Goal: Task Accomplishment & Management: Manage account settings

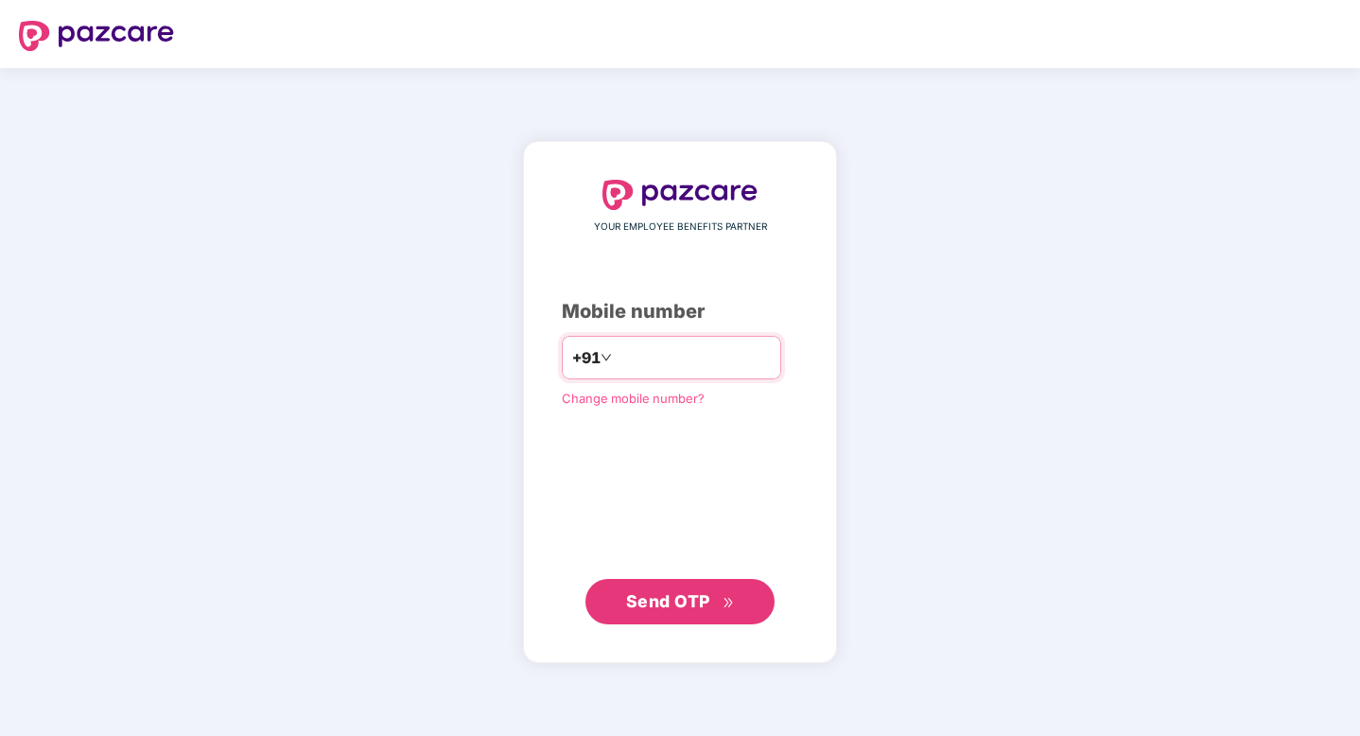
click at [697, 357] on input "number" at bounding box center [693, 357] width 155 height 30
type input "**********"
click at [689, 583] on button "Send OTP" at bounding box center [679, 601] width 189 height 45
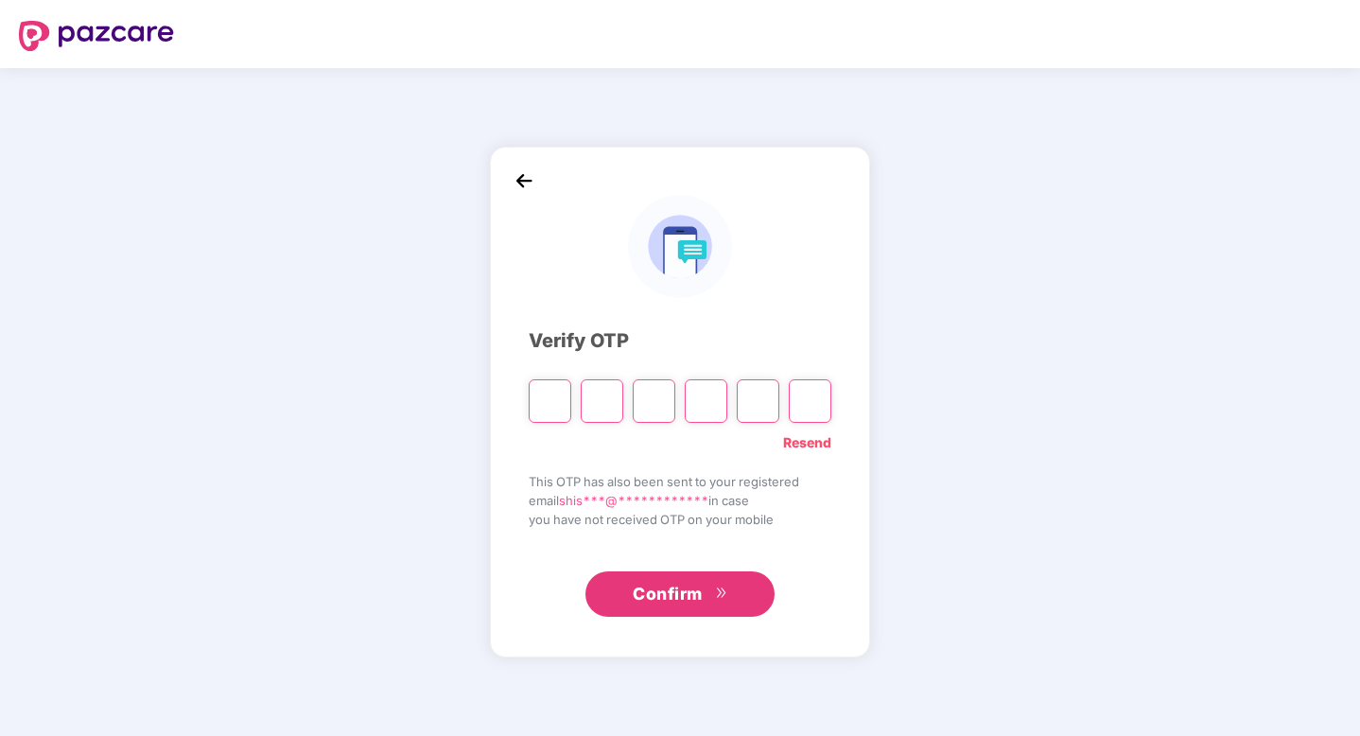
type input "*"
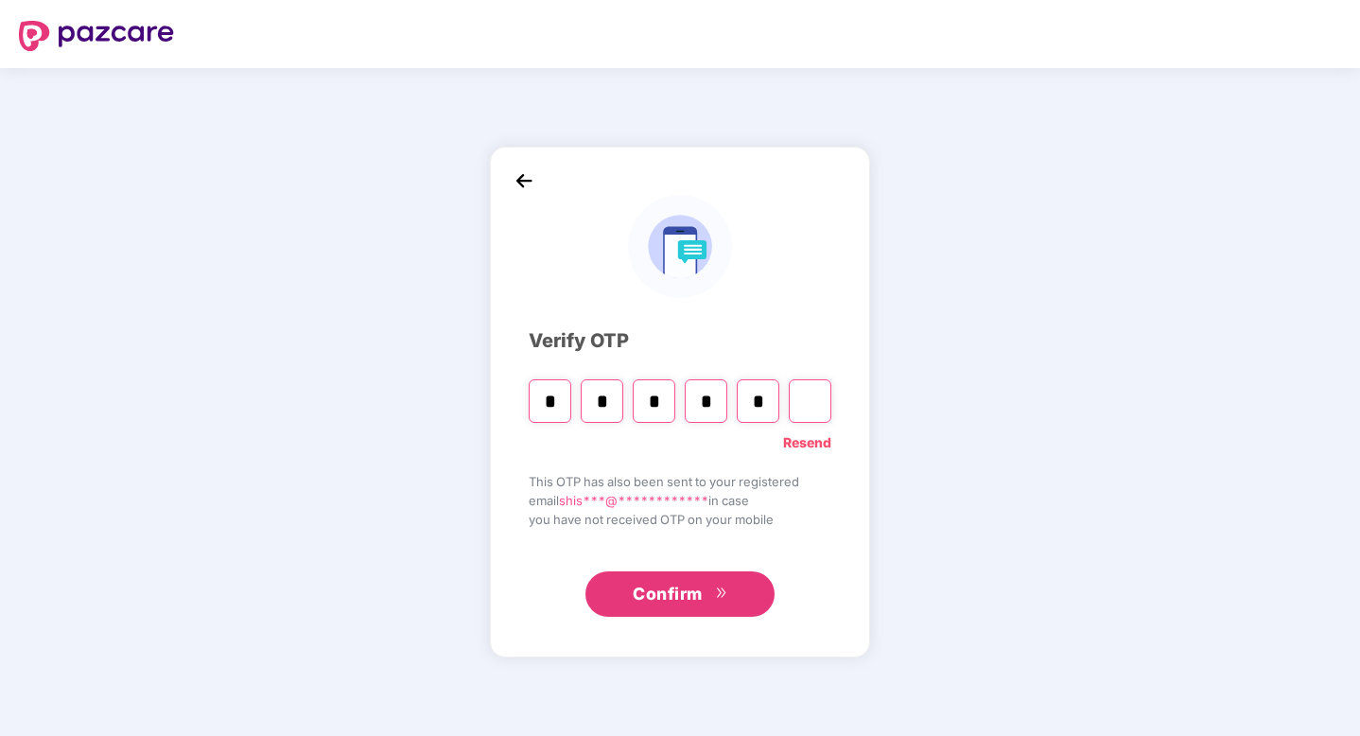
type input "*"
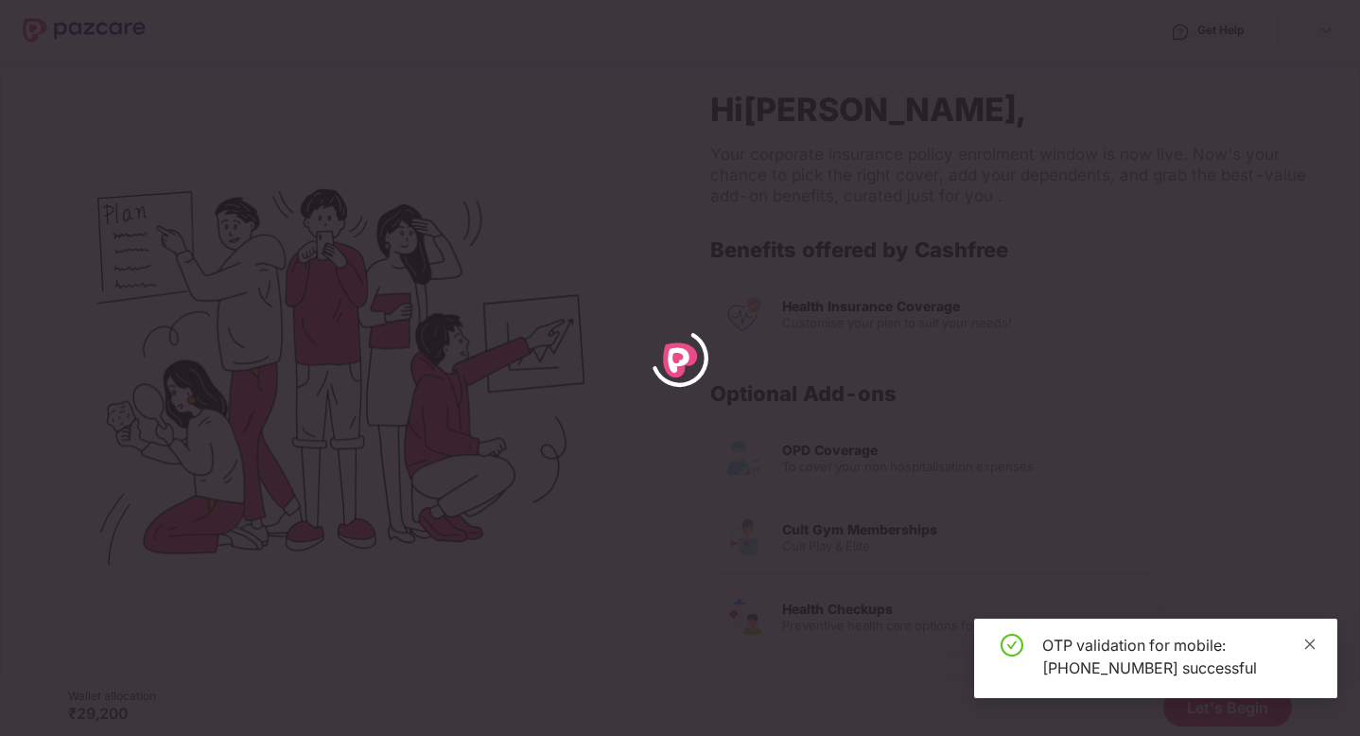
click at [1309, 642] on icon "close" at bounding box center [1310, 643] width 10 height 10
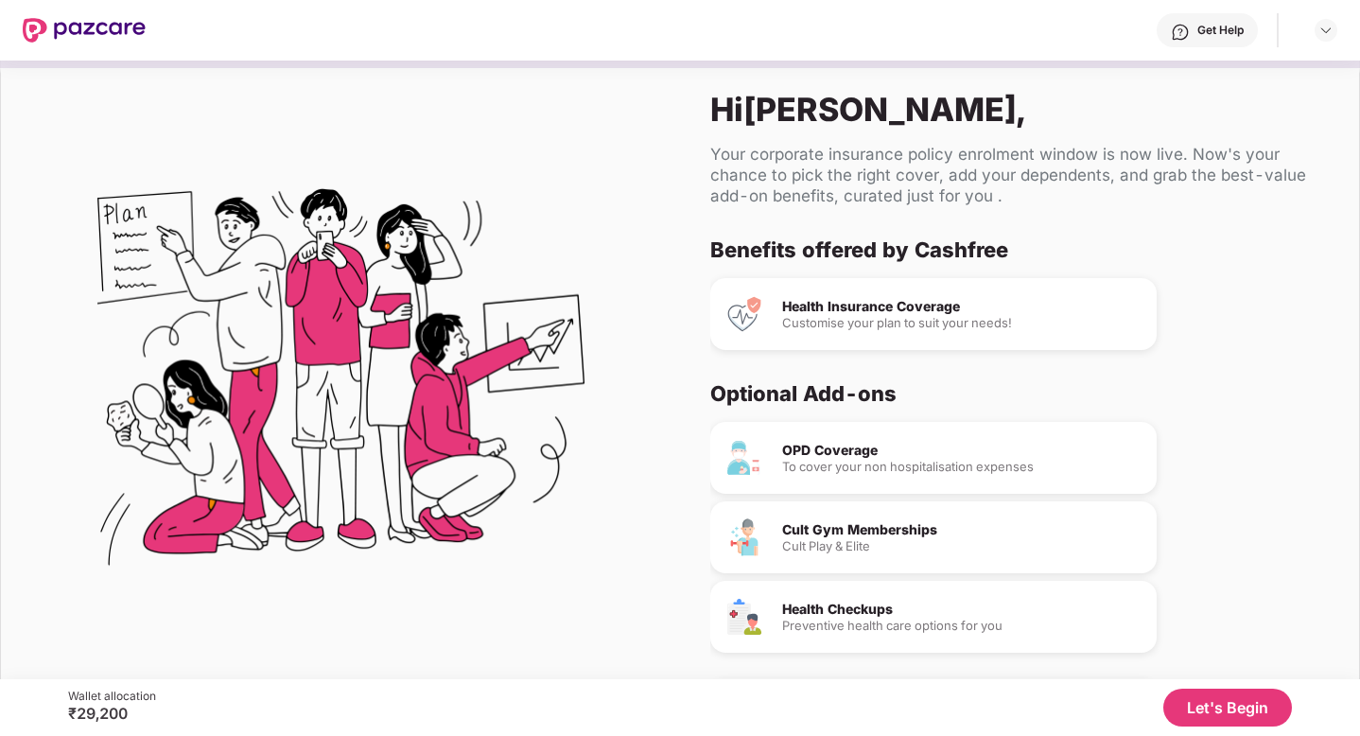
scroll to position [29, 0]
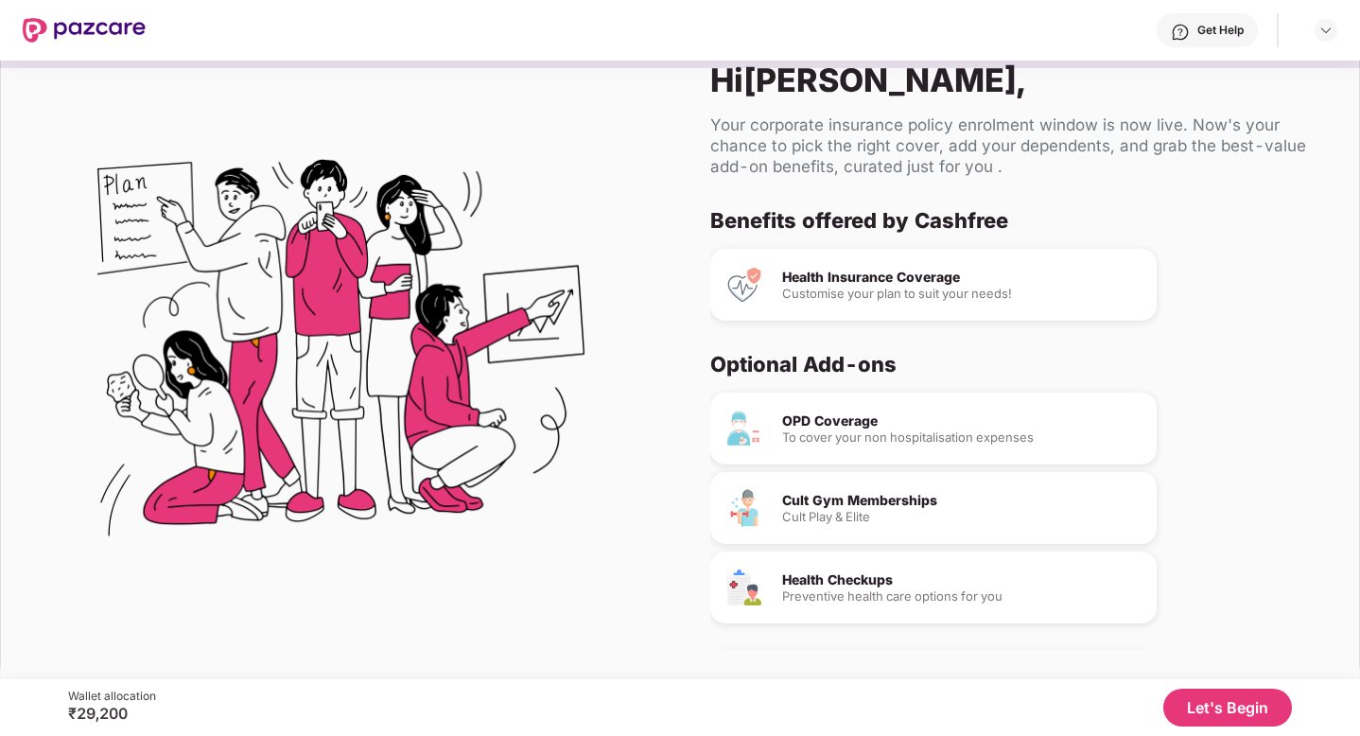
click at [1193, 697] on button "Let's Begin" at bounding box center [1227, 707] width 129 height 38
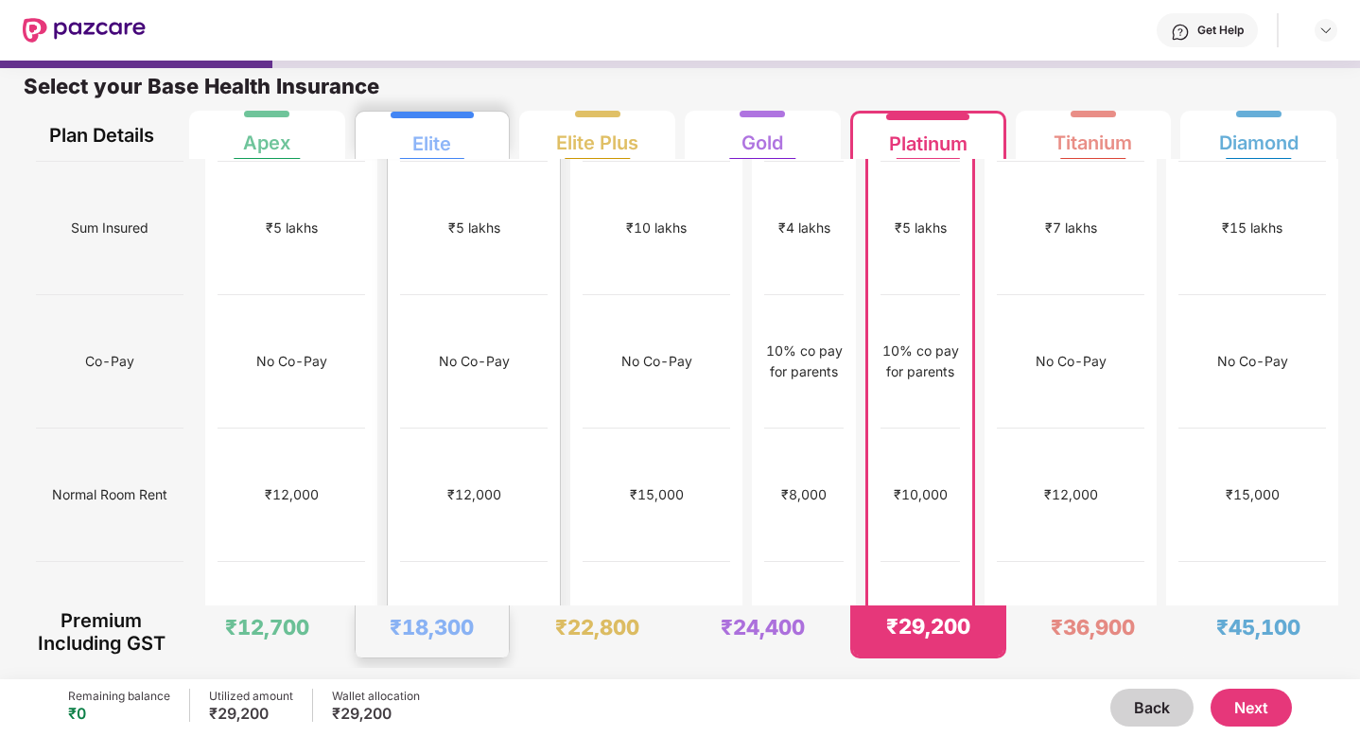
scroll to position [0, 0]
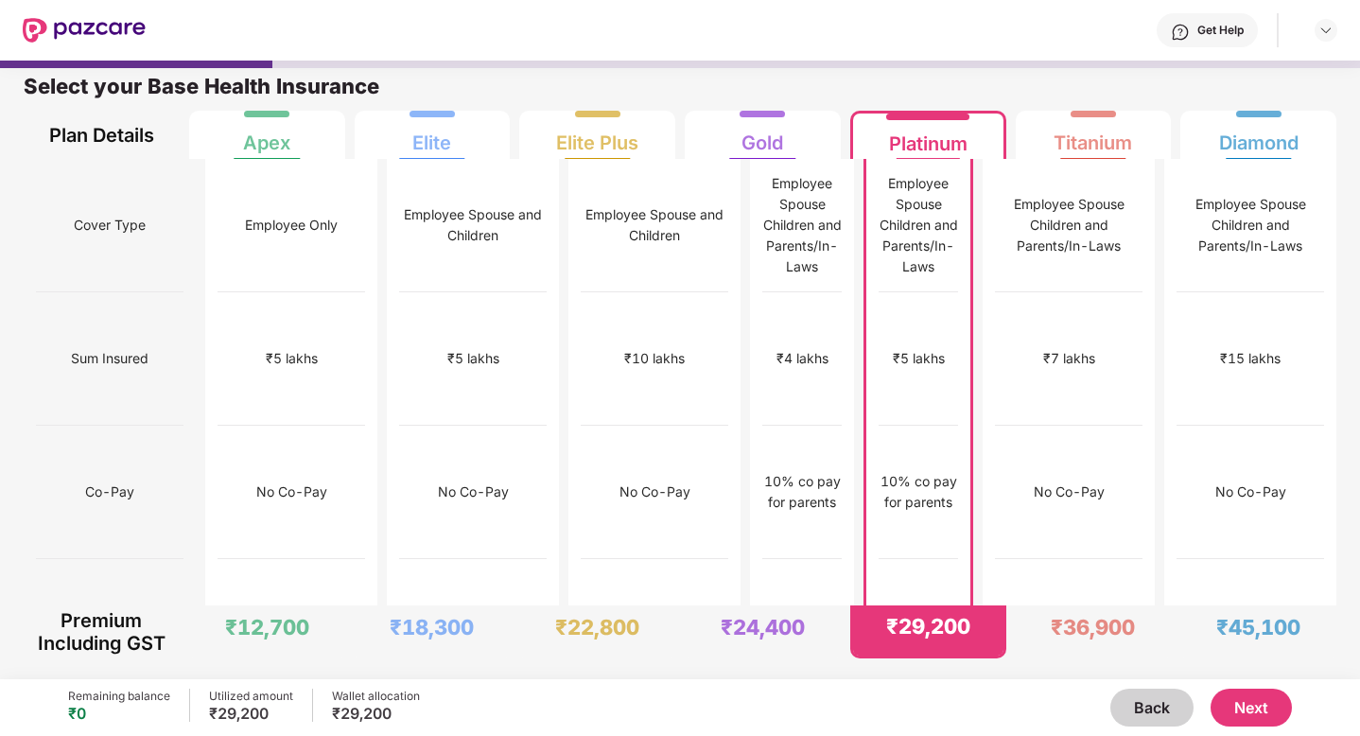
click at [1129, 716] on button "Back" at bounding box center [1151, 707] width 83 height 38
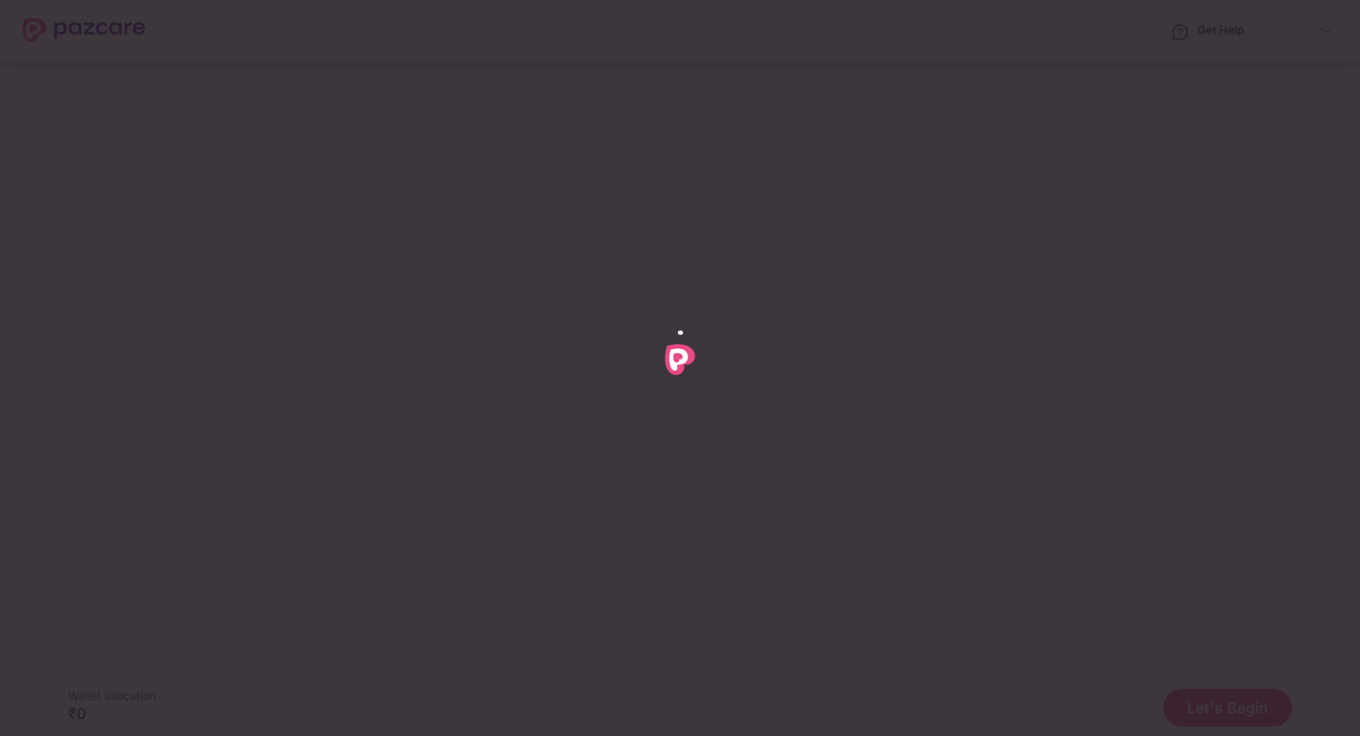
click at [47, 145] on div at bounding box center [680, 368] width 1360 height 736
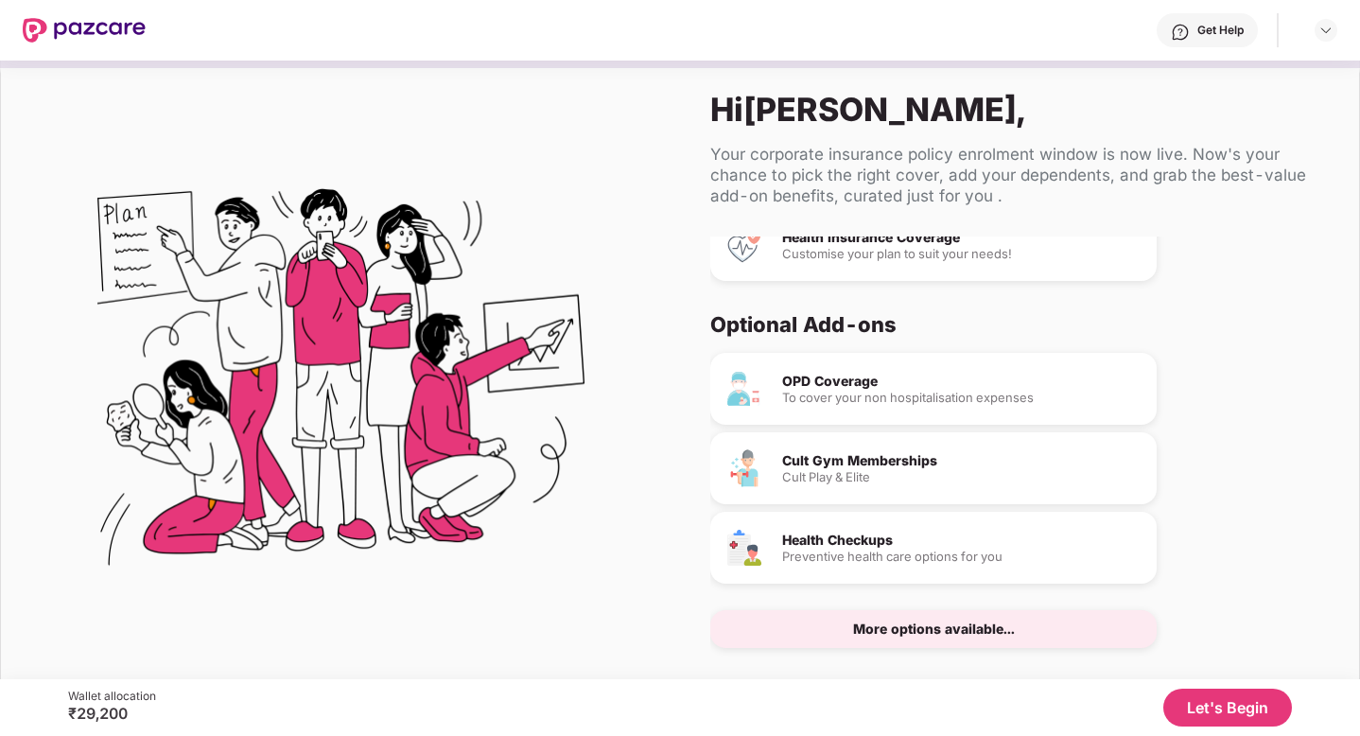
scroll to position [29, 0]
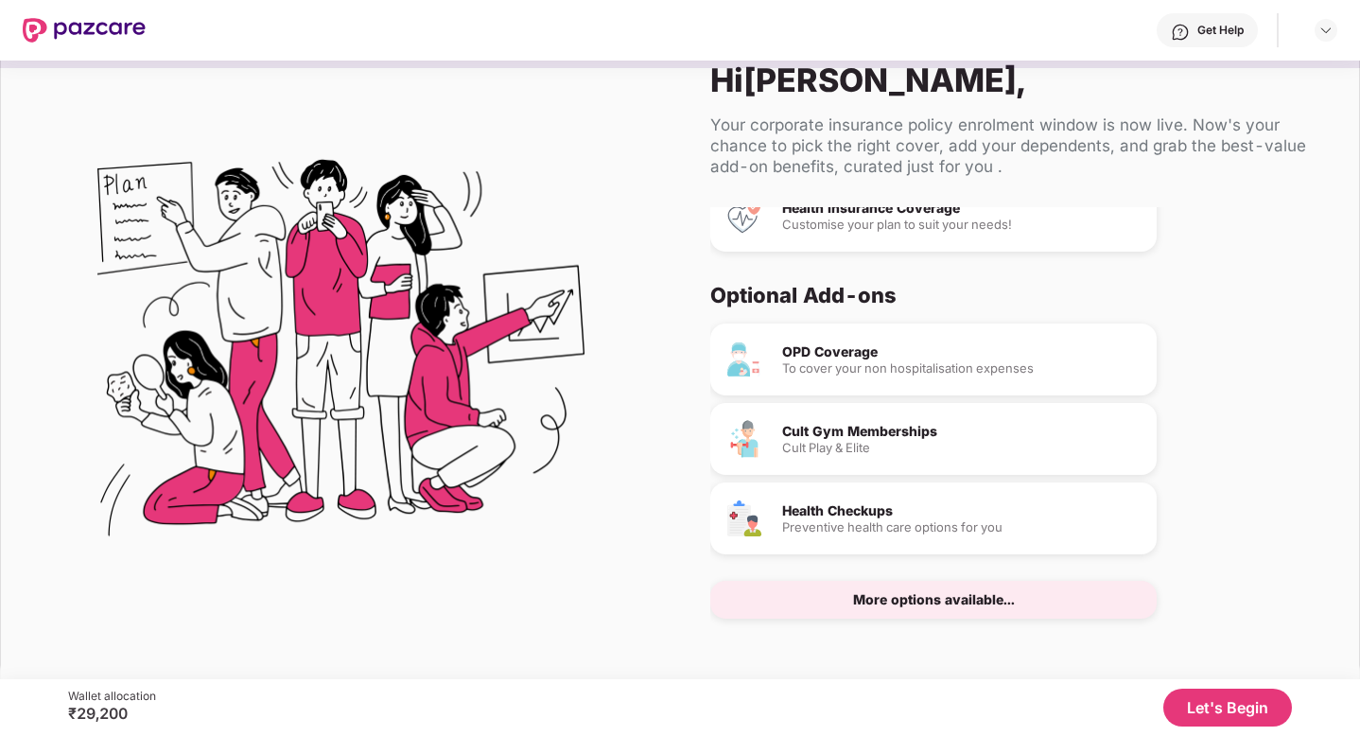
click at [918, 598] on div "More options available..." at bounding box center [934, 599] width 162 height 13
click at [1197, 702] on button "Let's Begin" at bounding box center [1227, 707] width 129 height 38
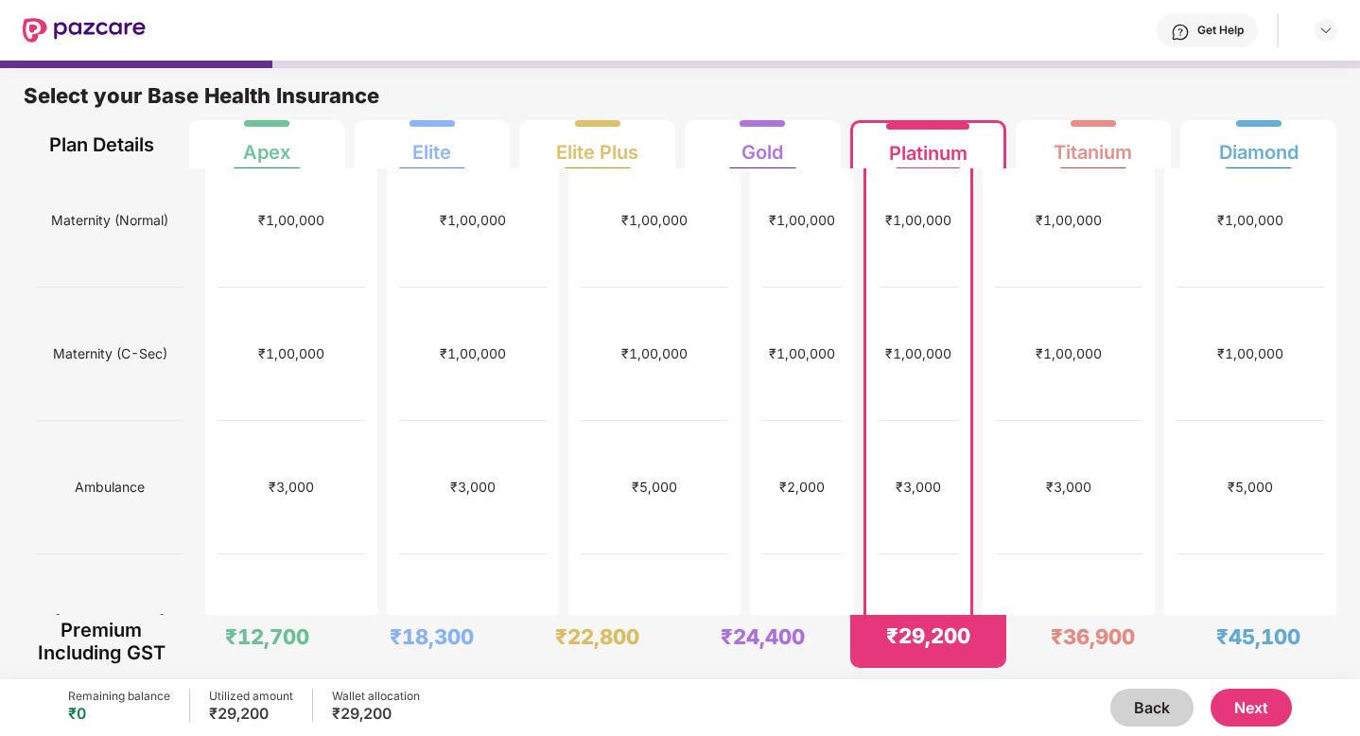
scroll to position [838, 0]
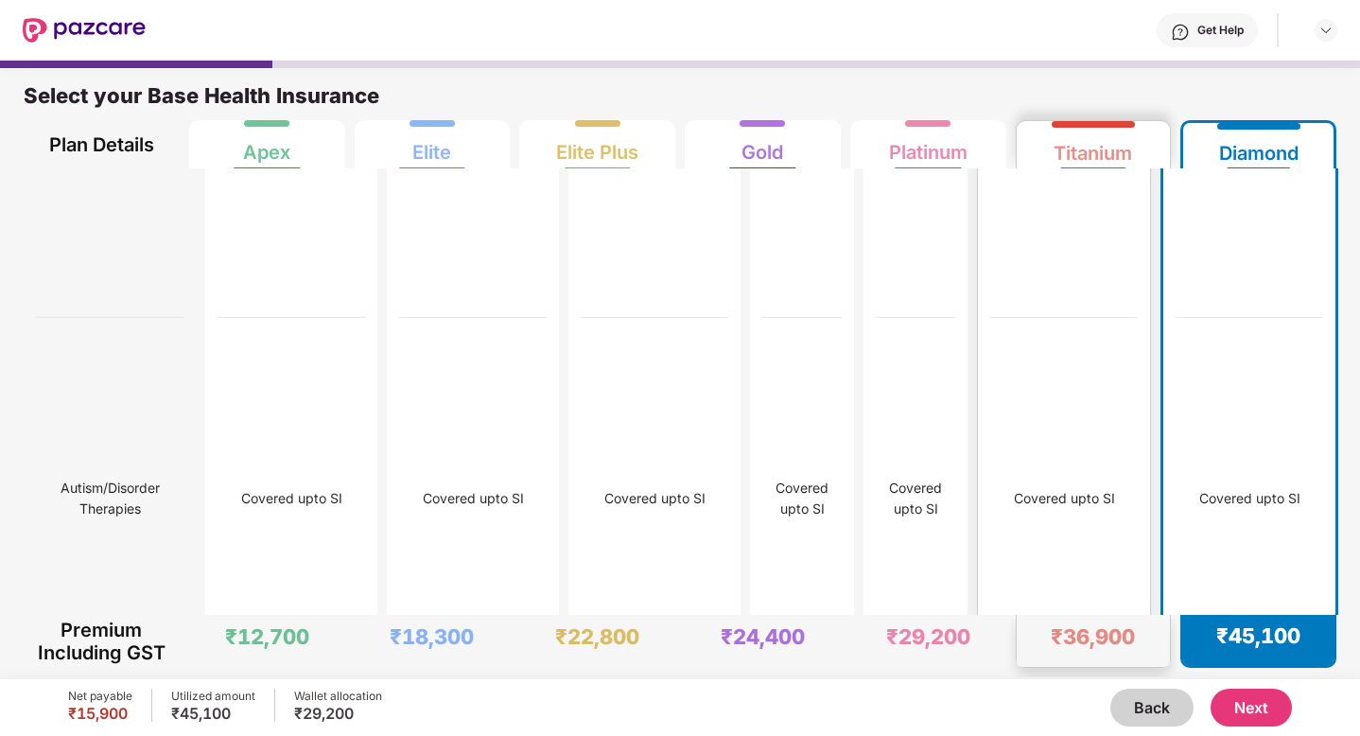
scroll to position [8532, 0]
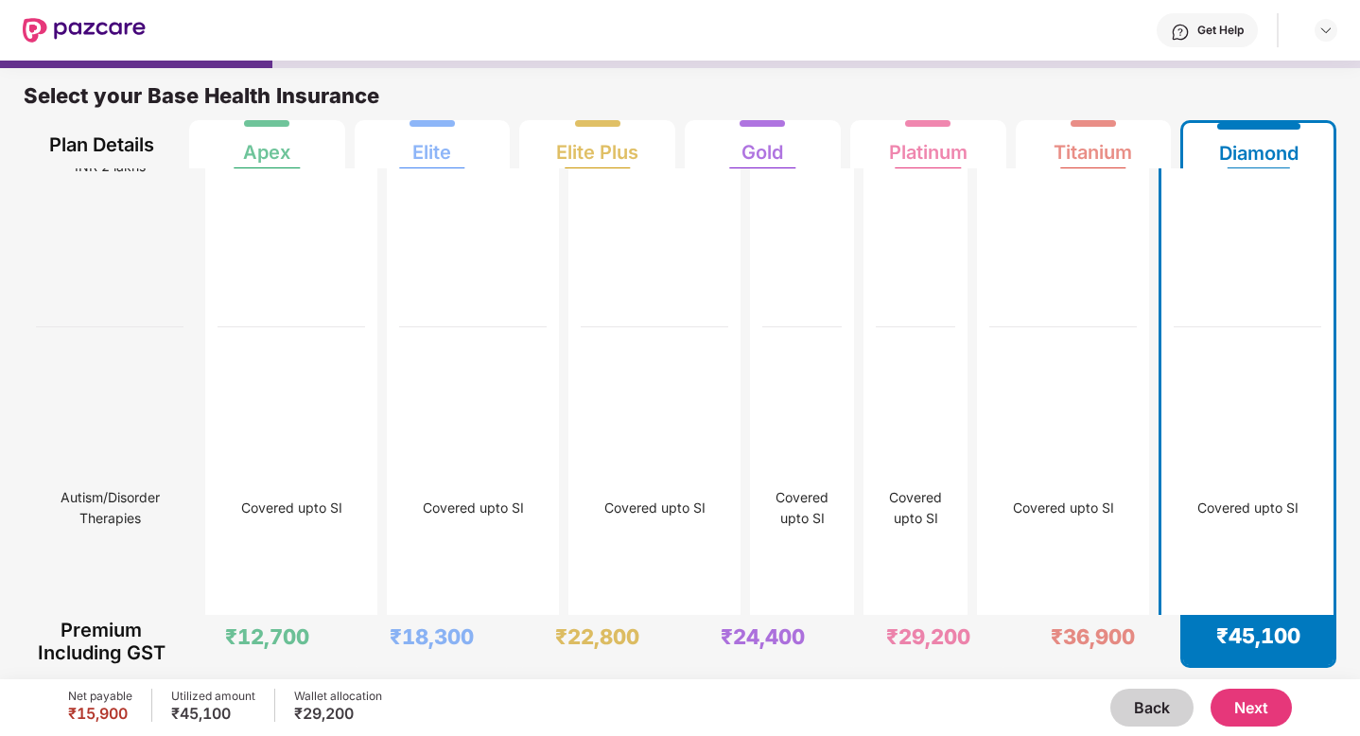
click at [1132, 706] on button "Back" at bounding box center [1151, 707] width 83 height 38
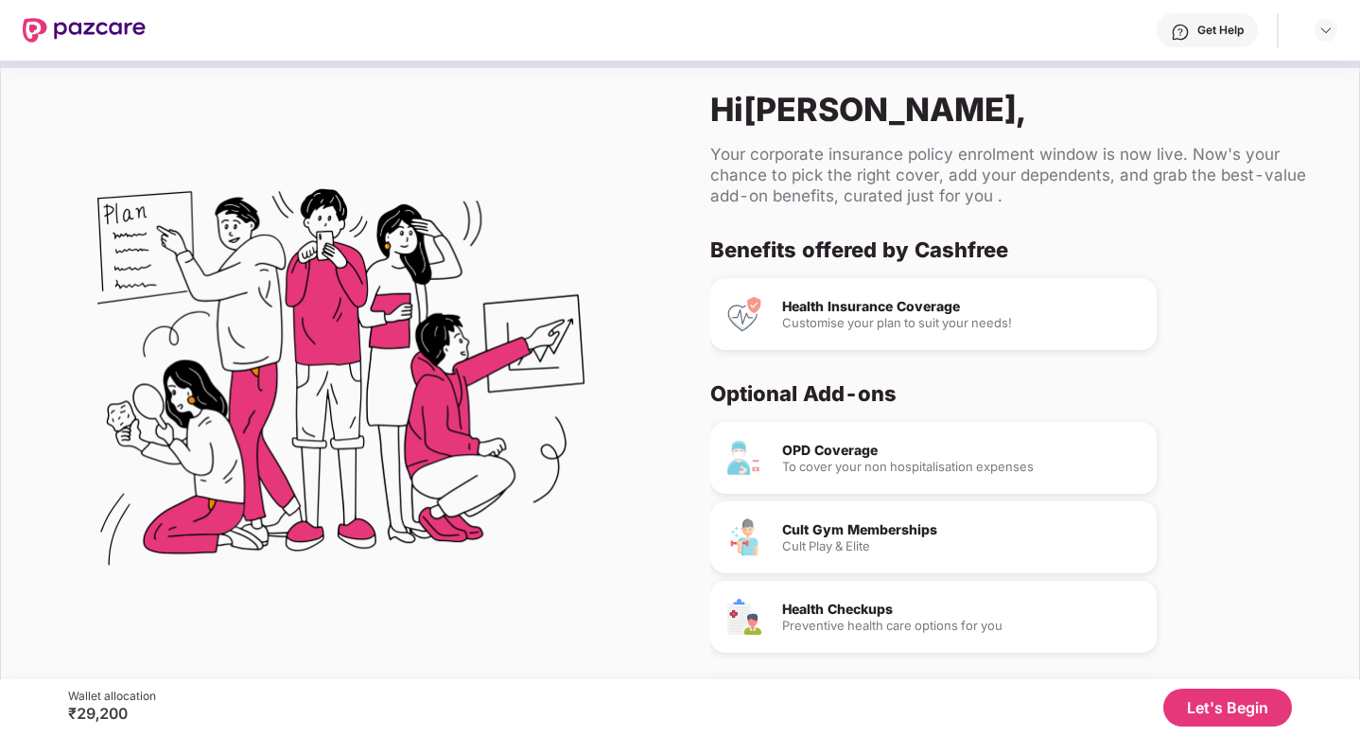
click at [1219, 702] on button "Let's Begin" at bounding box center [1227, 707] width 129 height 38
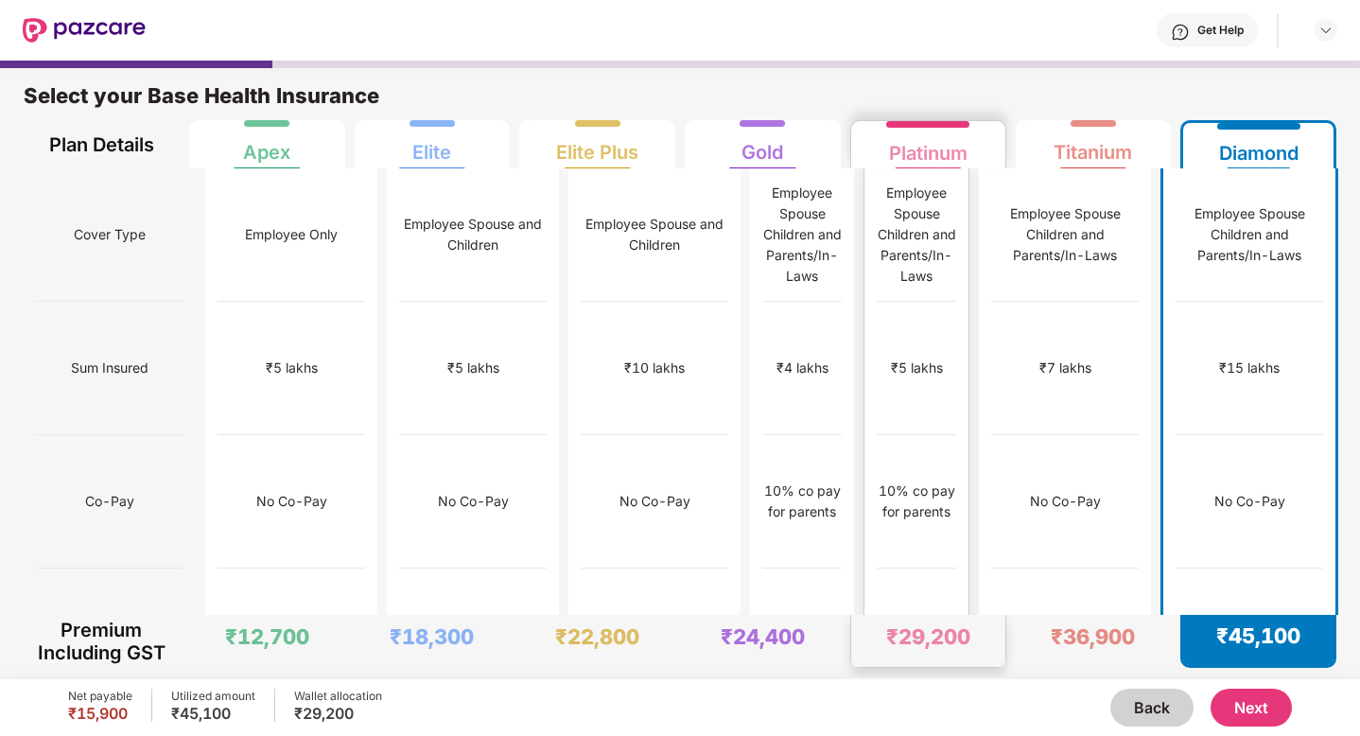
click at [916, 568] on div "₹10,000" at bounding box center [915, 634] width 79 height 133
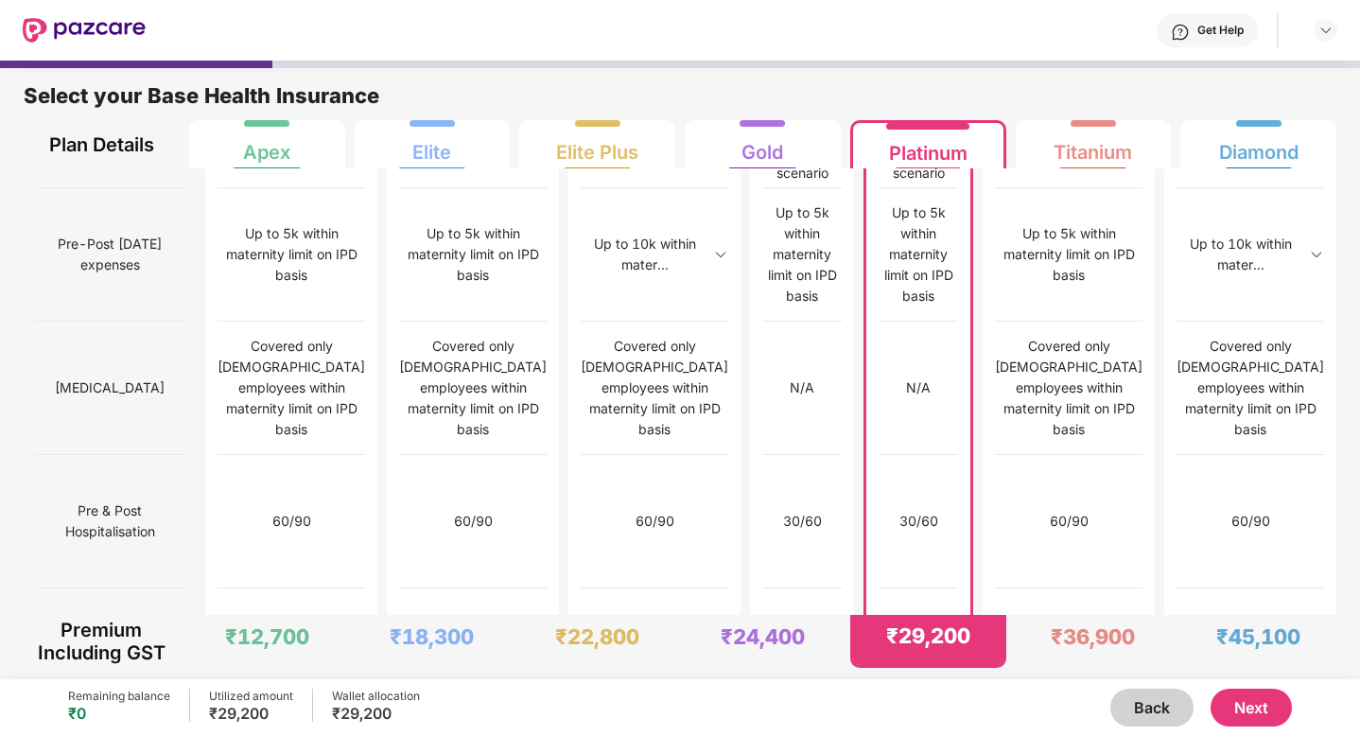
scroll to position [9, 0]
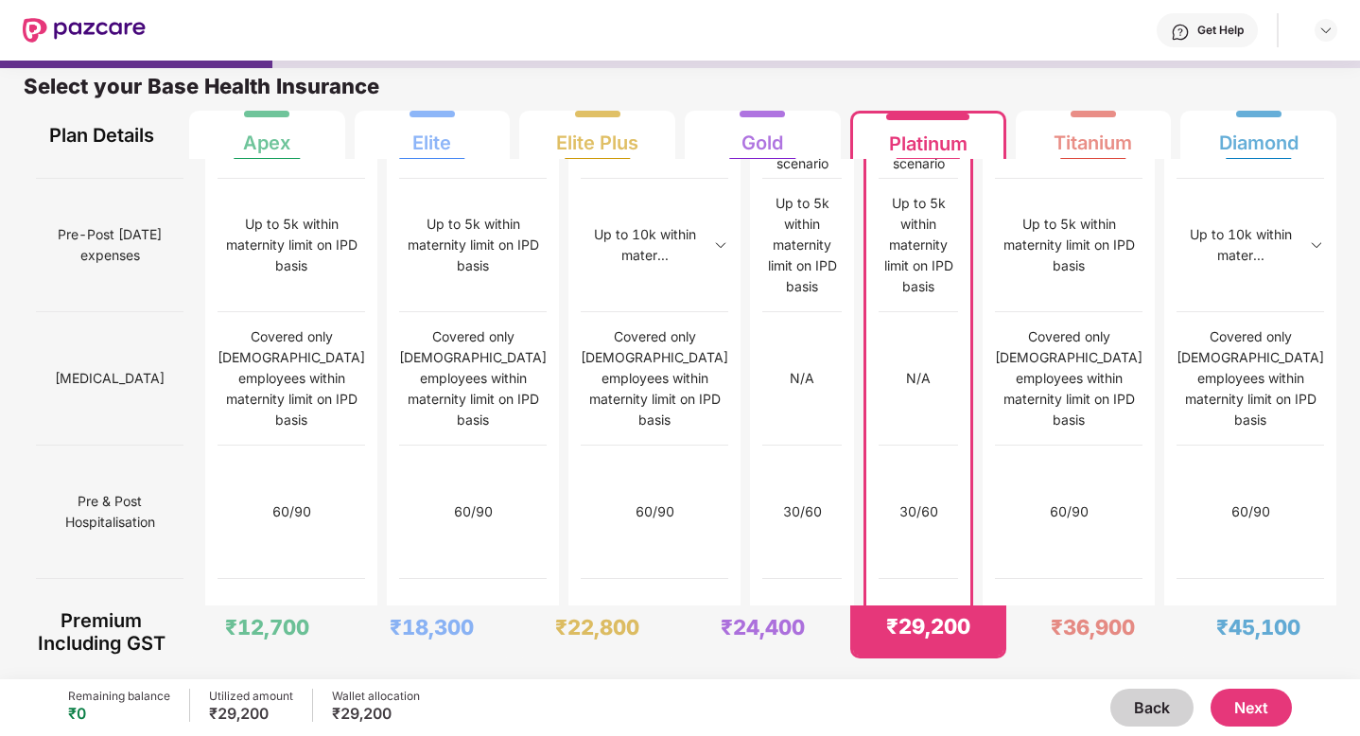
drag, startPoint x: 937, startPoint y: 562, endPoint x: 993, endPoint y: 557, distance: 56.0
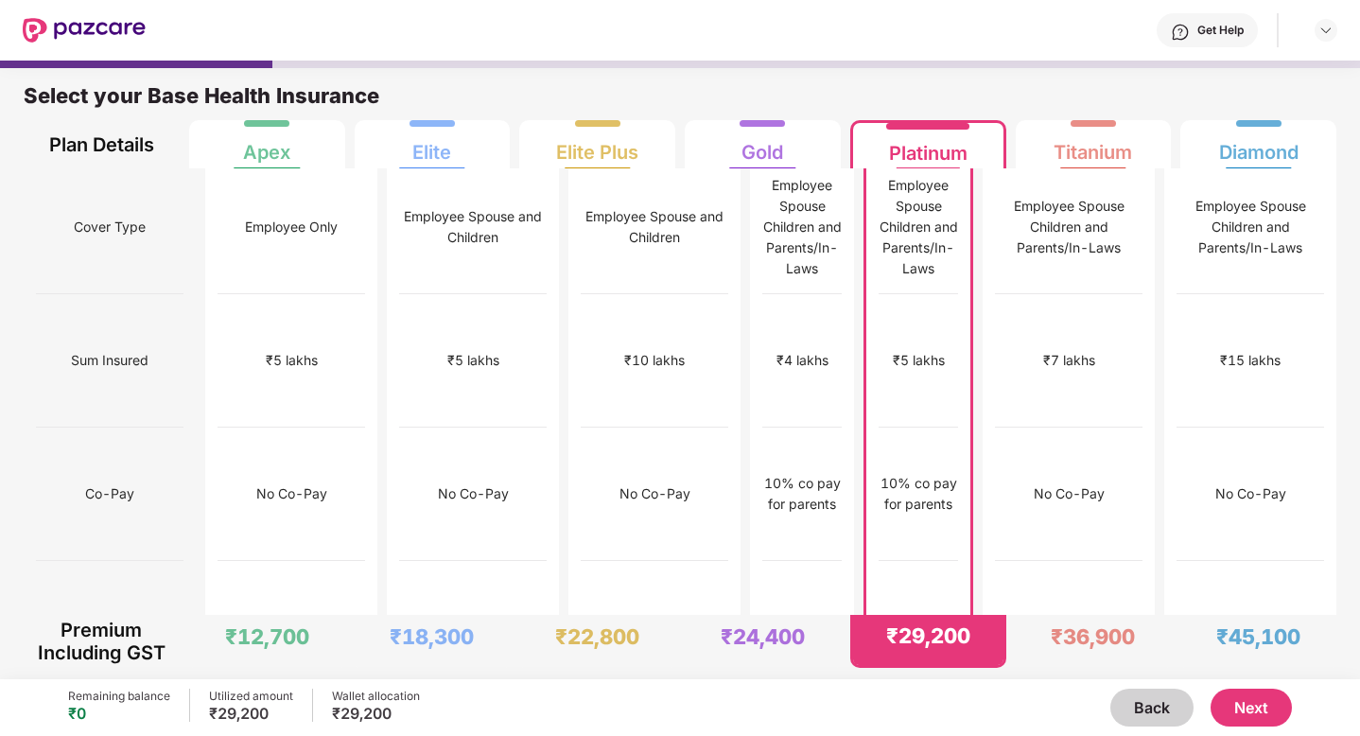
scroll to position [0, 0]
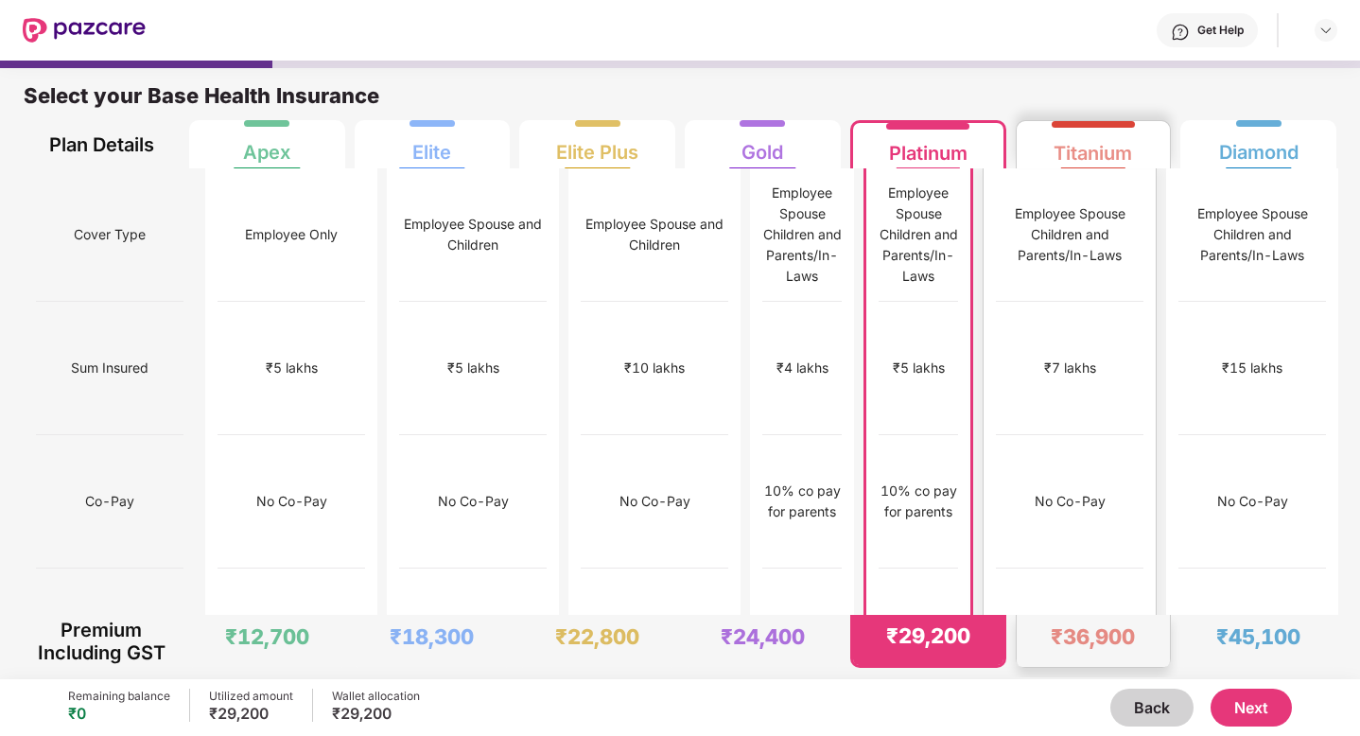
click at [1105, 435] on div "No Co-Pay" at bounding box center [1069, 501] width 147 height 133
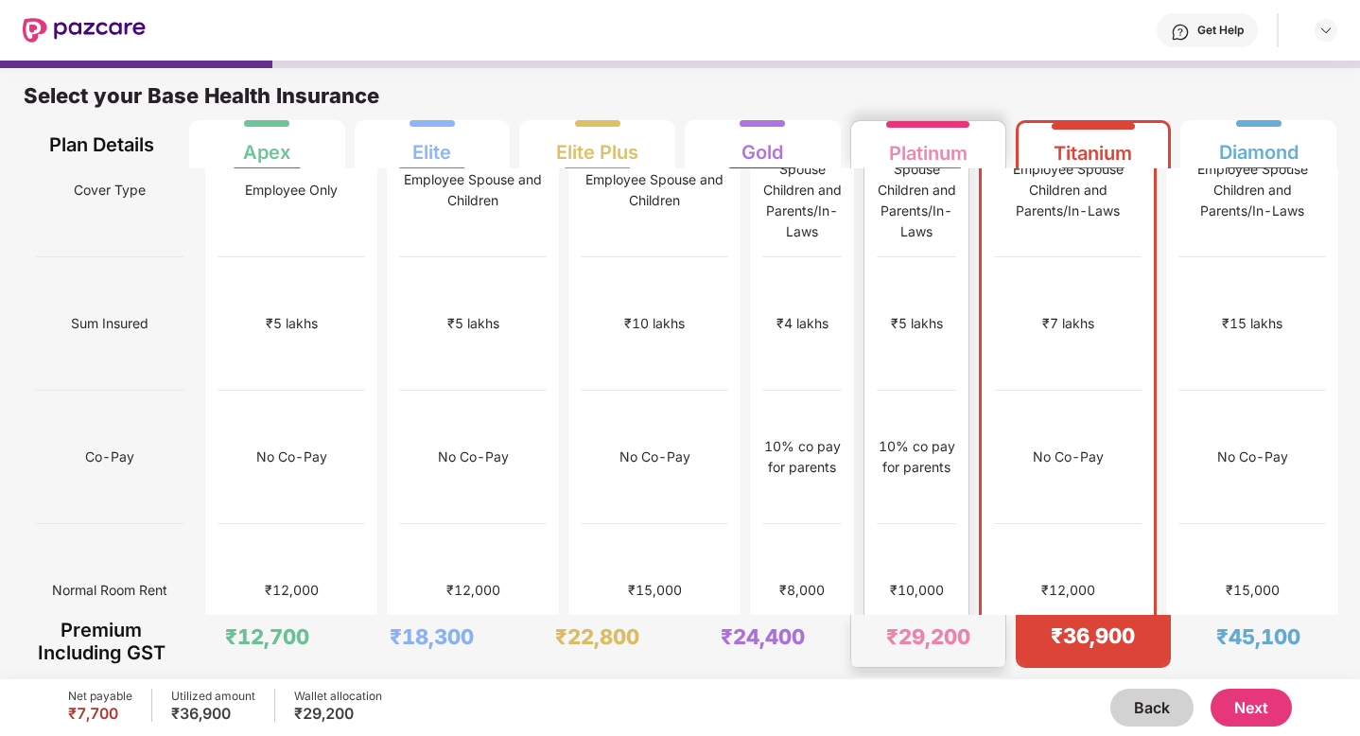
scroll to position [83, 0]
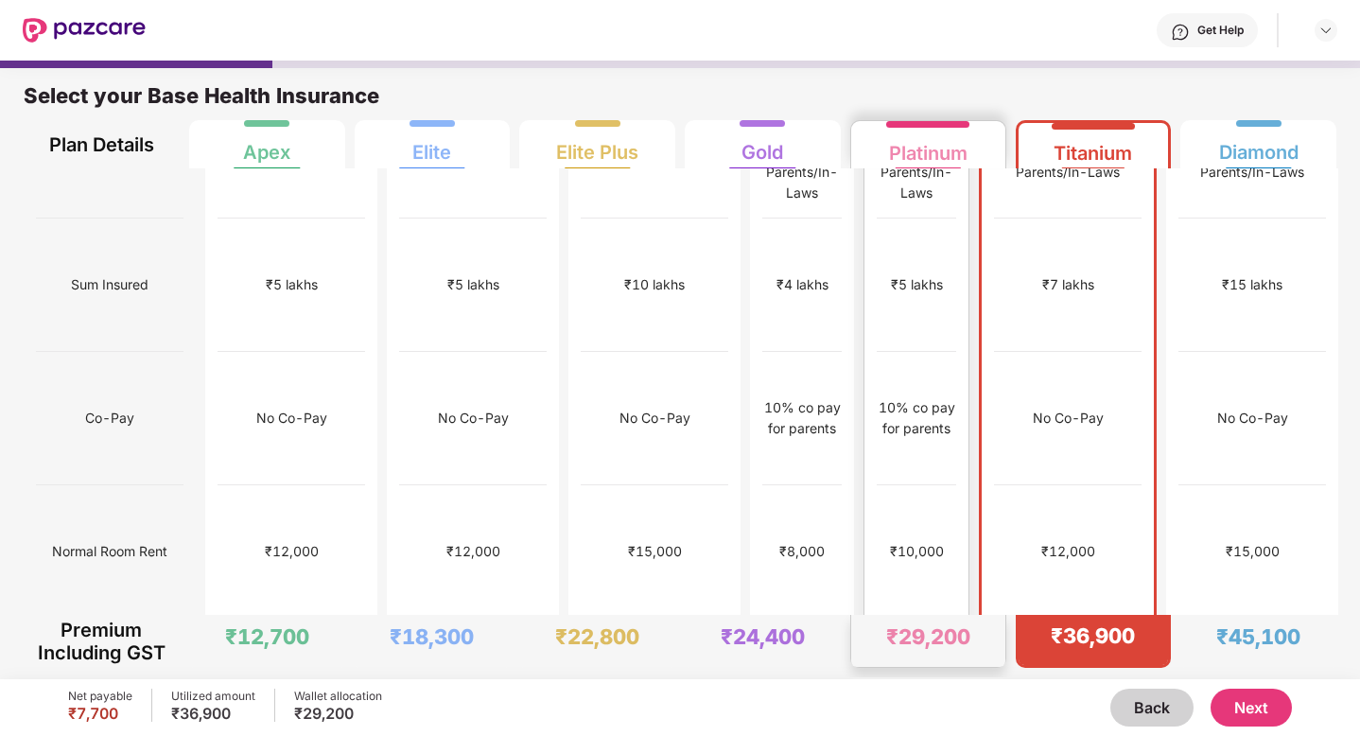
click at [946, 357] on div "10% co pay for parents" at bounding box center [915, 418] width 79 height 133
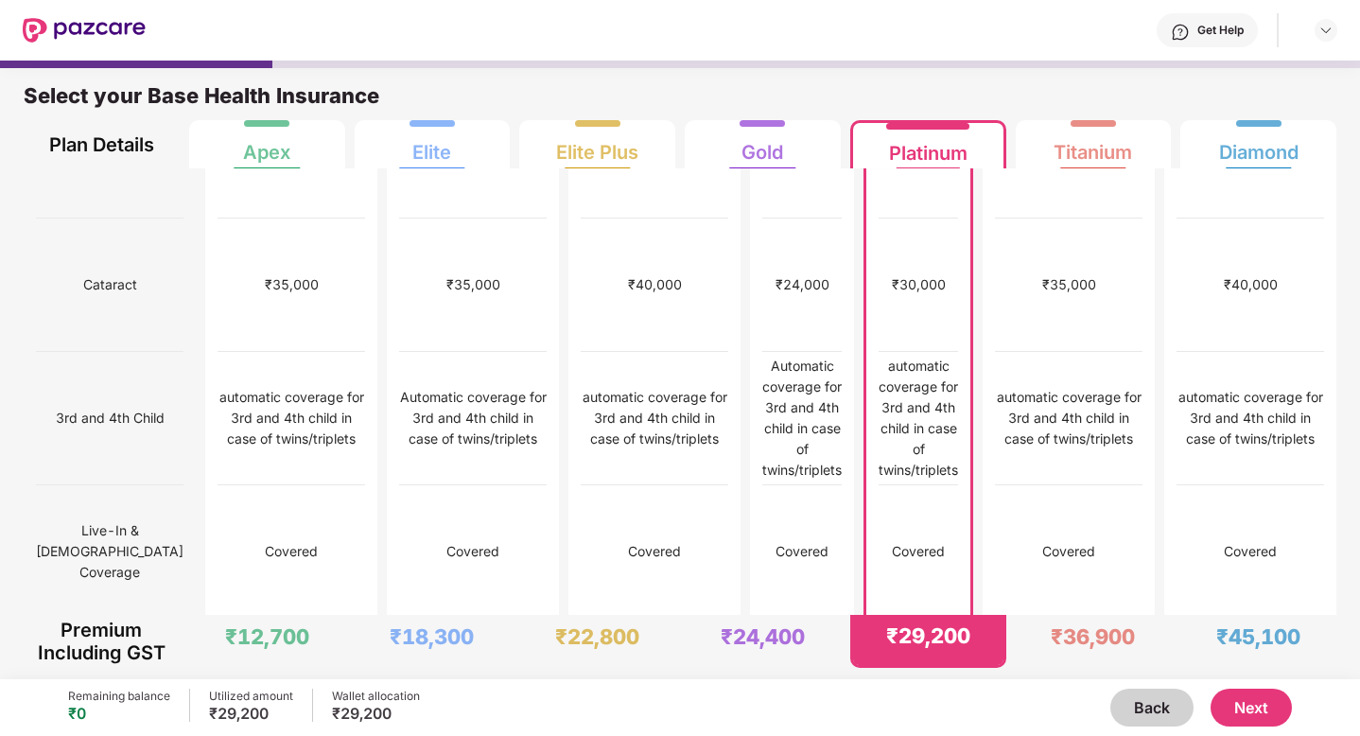
scroll to position [1847, 0]
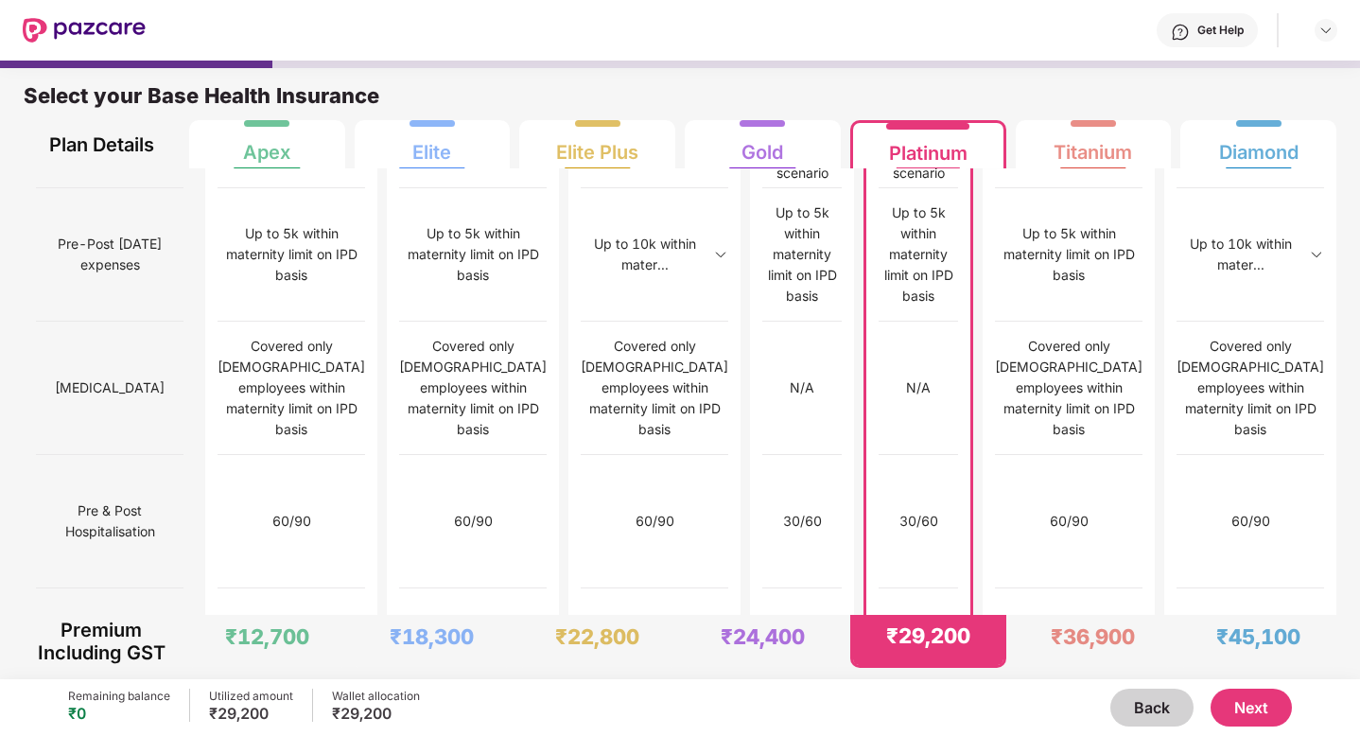
click at [1256, 696] on button "Next" at bounding box center [1250, 707] width 81 height 38
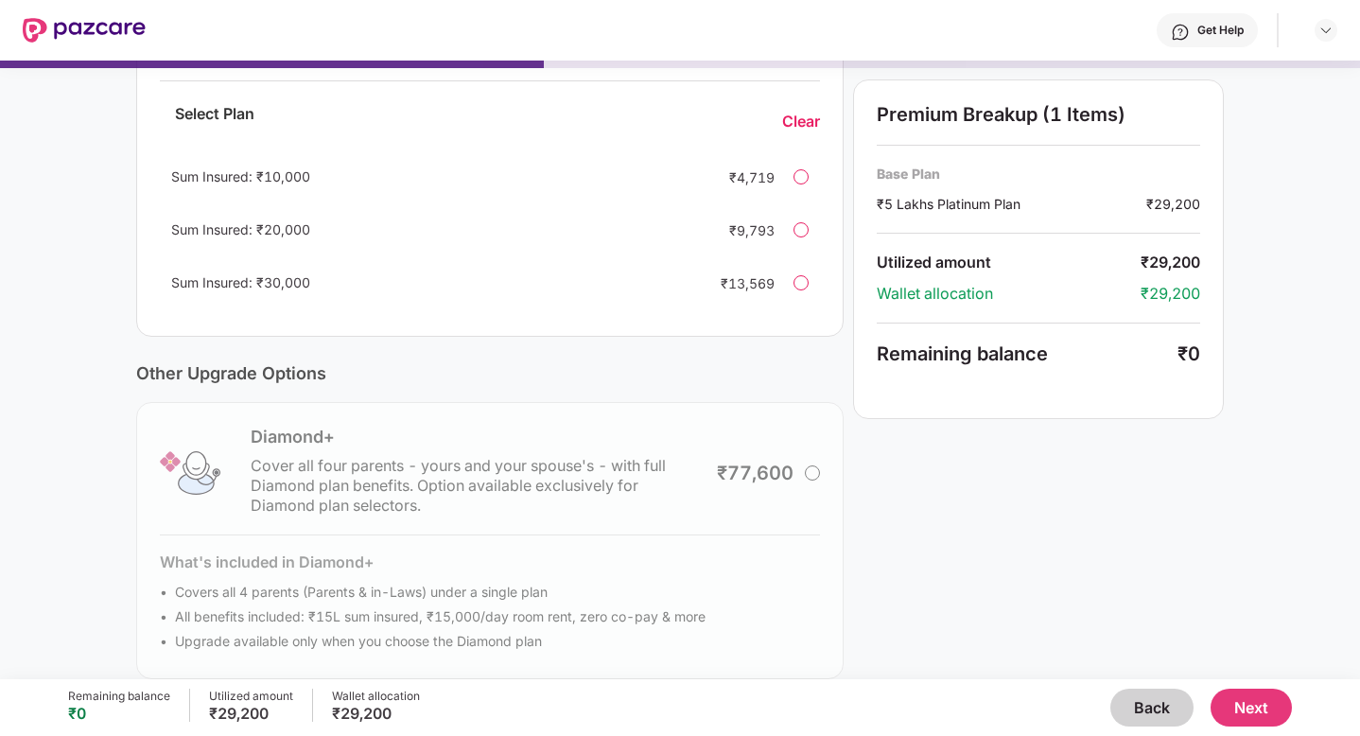
scroll to position [444, 0]
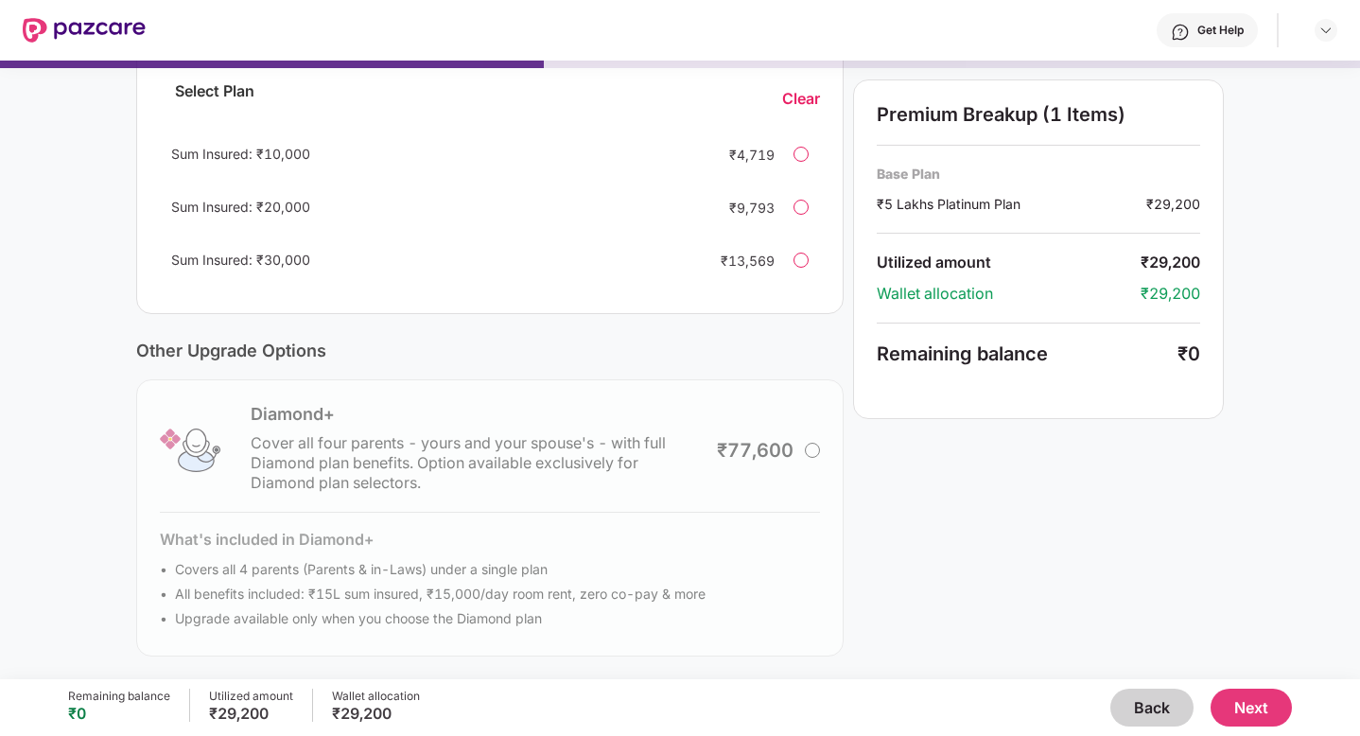
click at [808, 457] on div "Diamond+ Cover all four parents - yours and your spouse's - with full Diamond p…" at bounding box center [489, 517] width 707 height 277
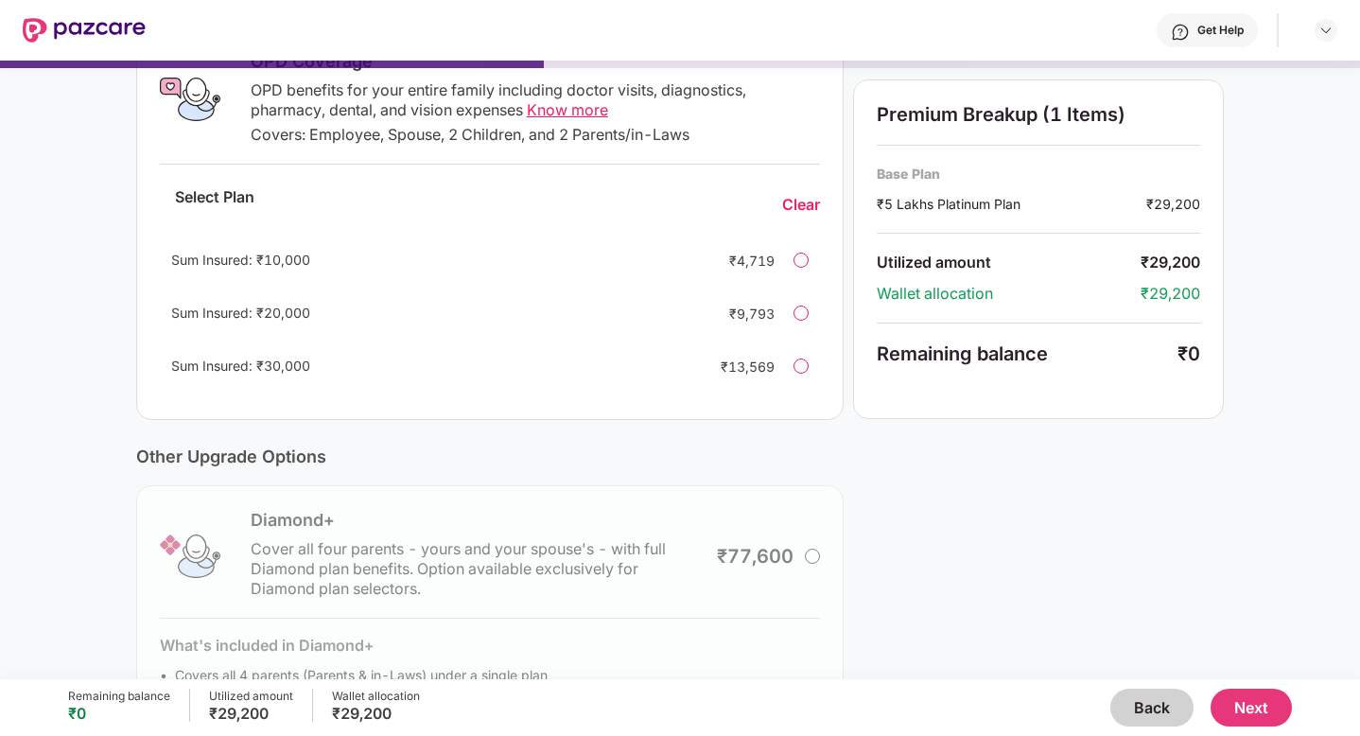
click at [798, 364] on div at bounding box center [800, 365] width 15 height 15
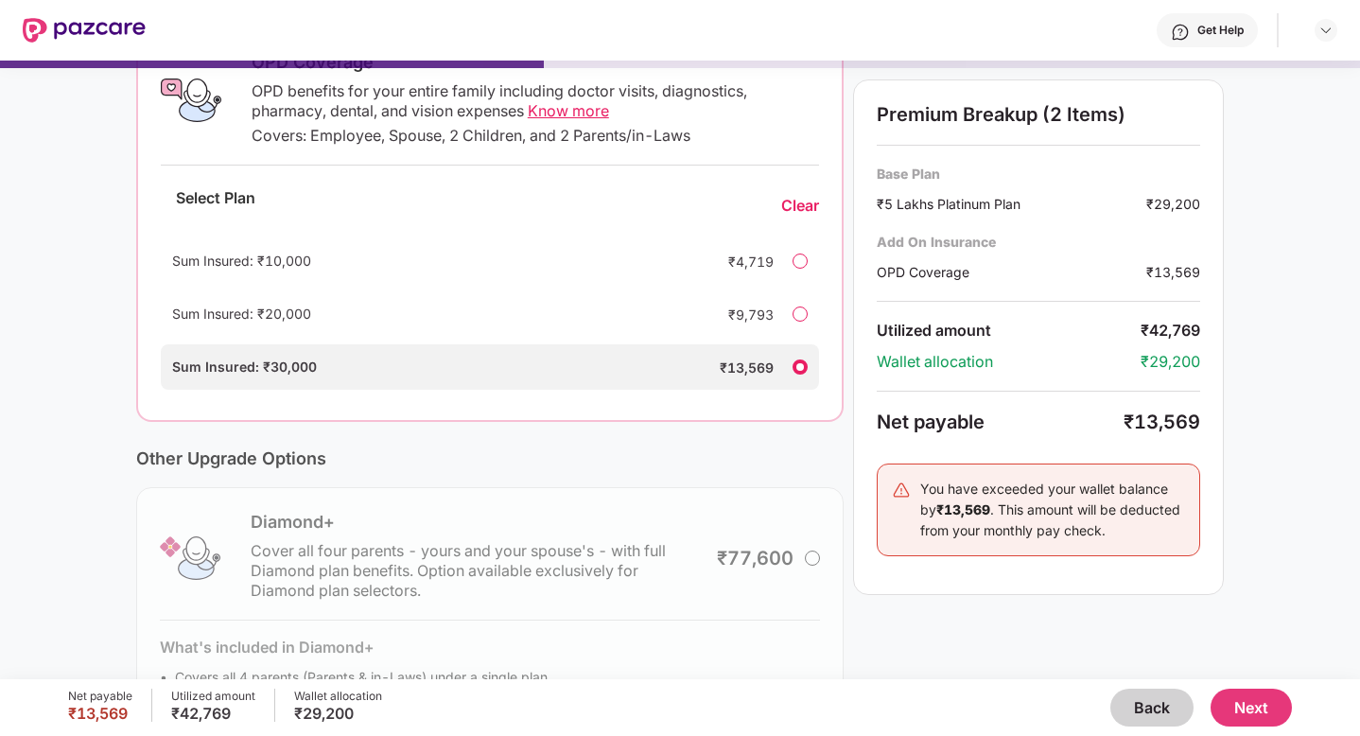
scroll to position [339, 0]
click at [800, 308] on div at bounding box center [799, 312] width 15 height 15
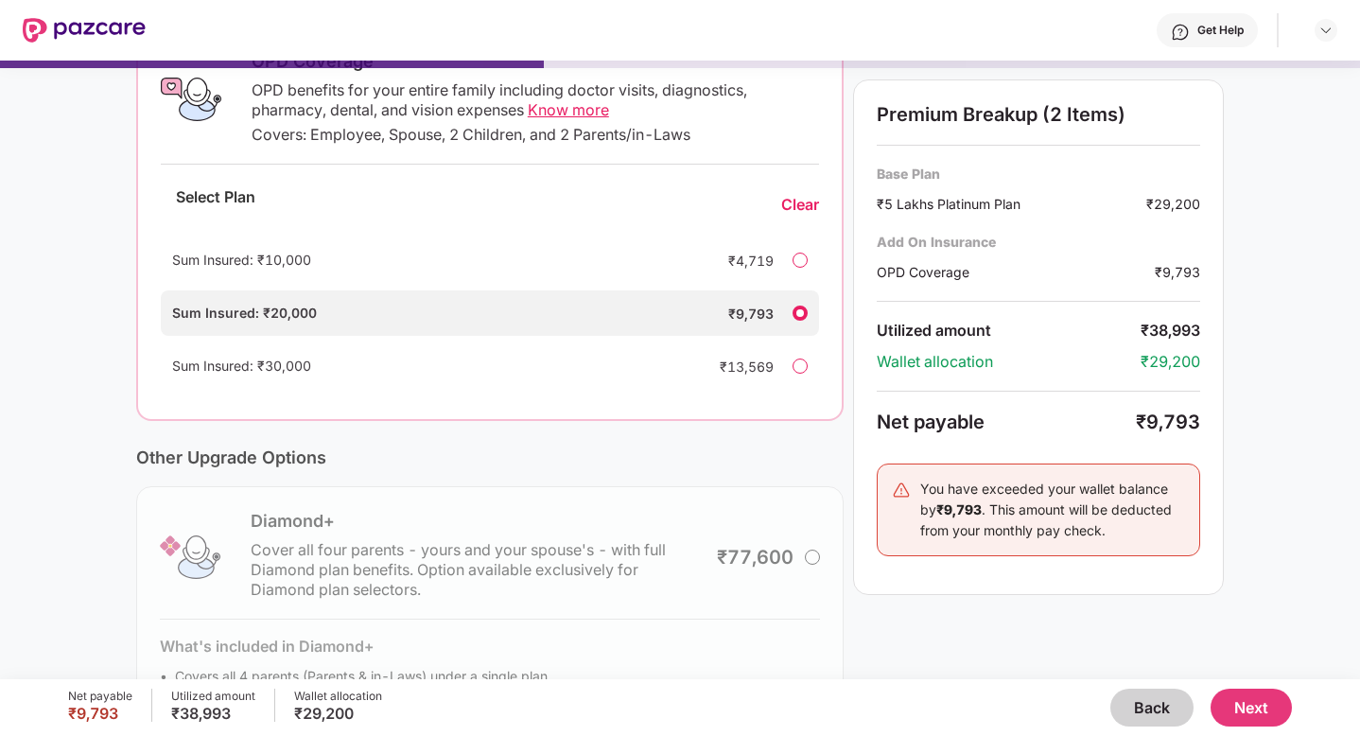
click at [791, 256] on div "Sum Insured: ₹10,000 ₹4,719" at bounding box center [490, 259] width 658 height 45
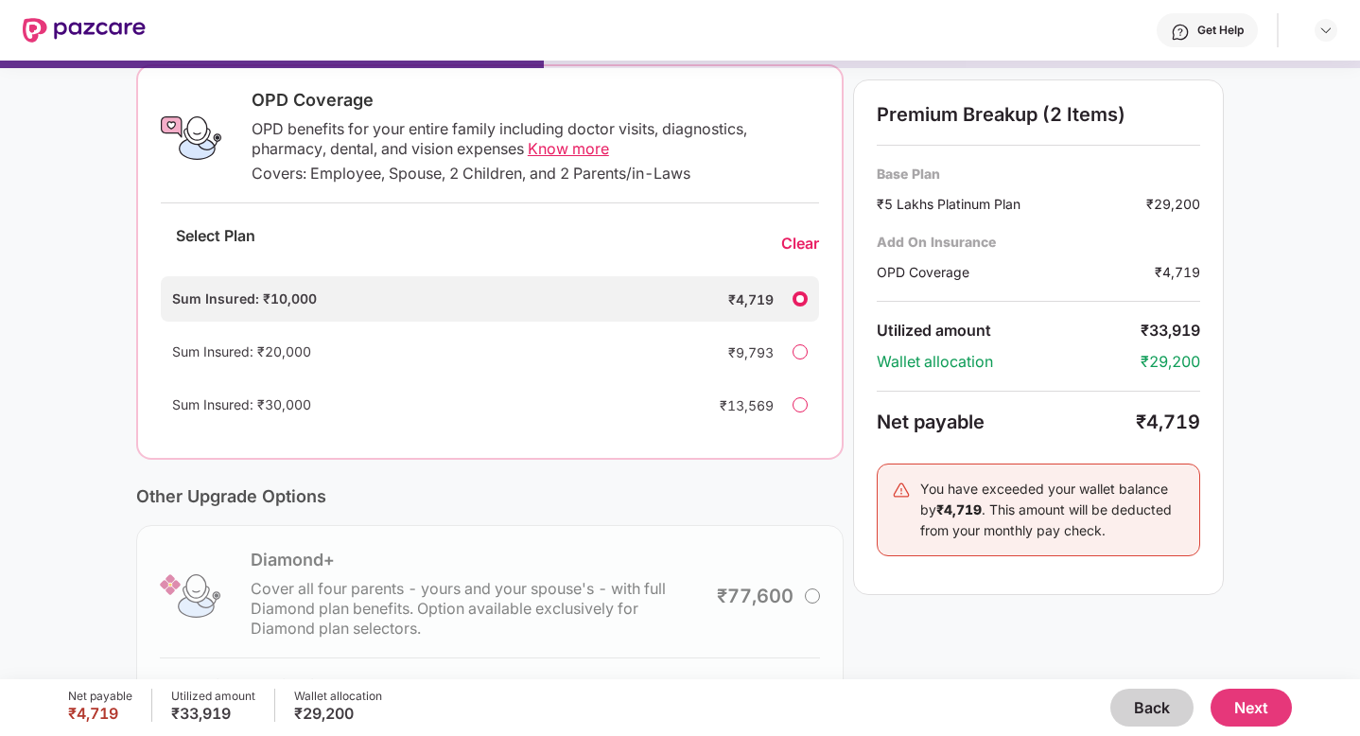
scroll to position [279, 0]
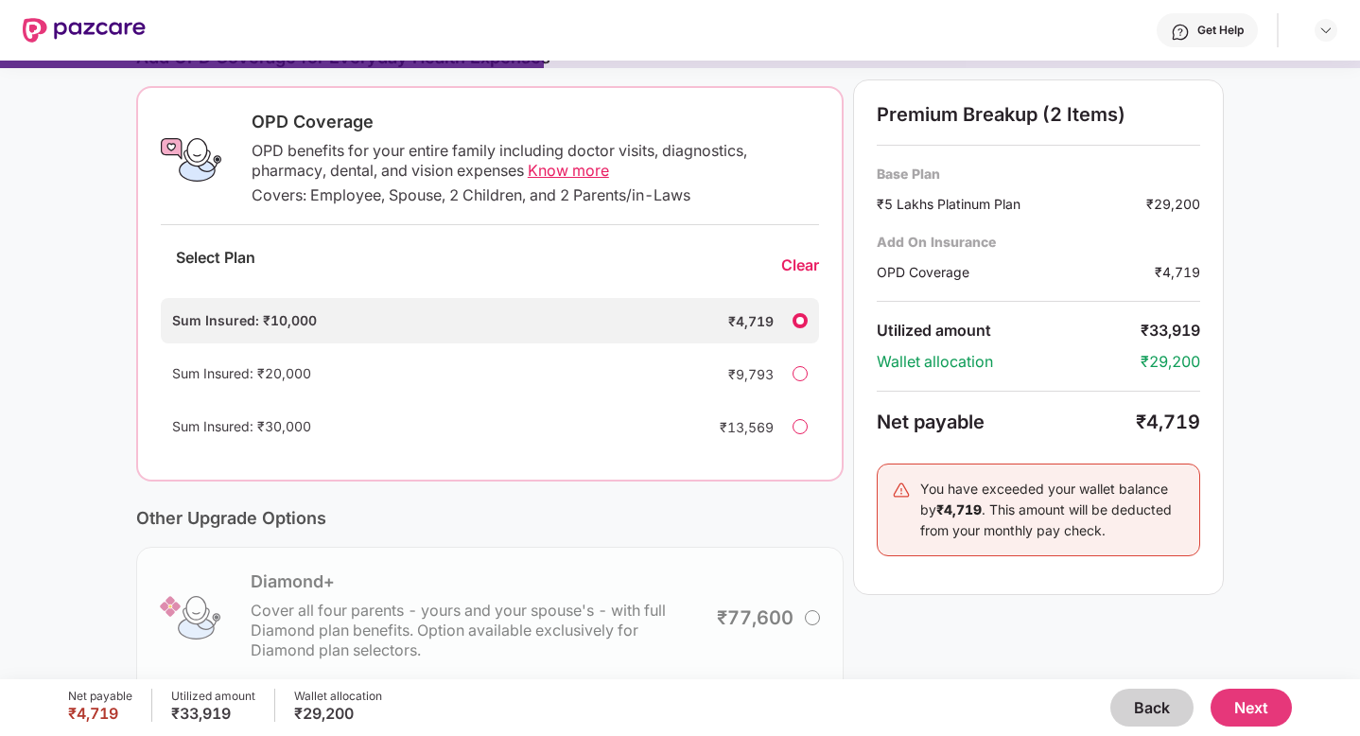
click at [784, 263] on div "Clear" at bounding box center [800, 265] width 38 height 20
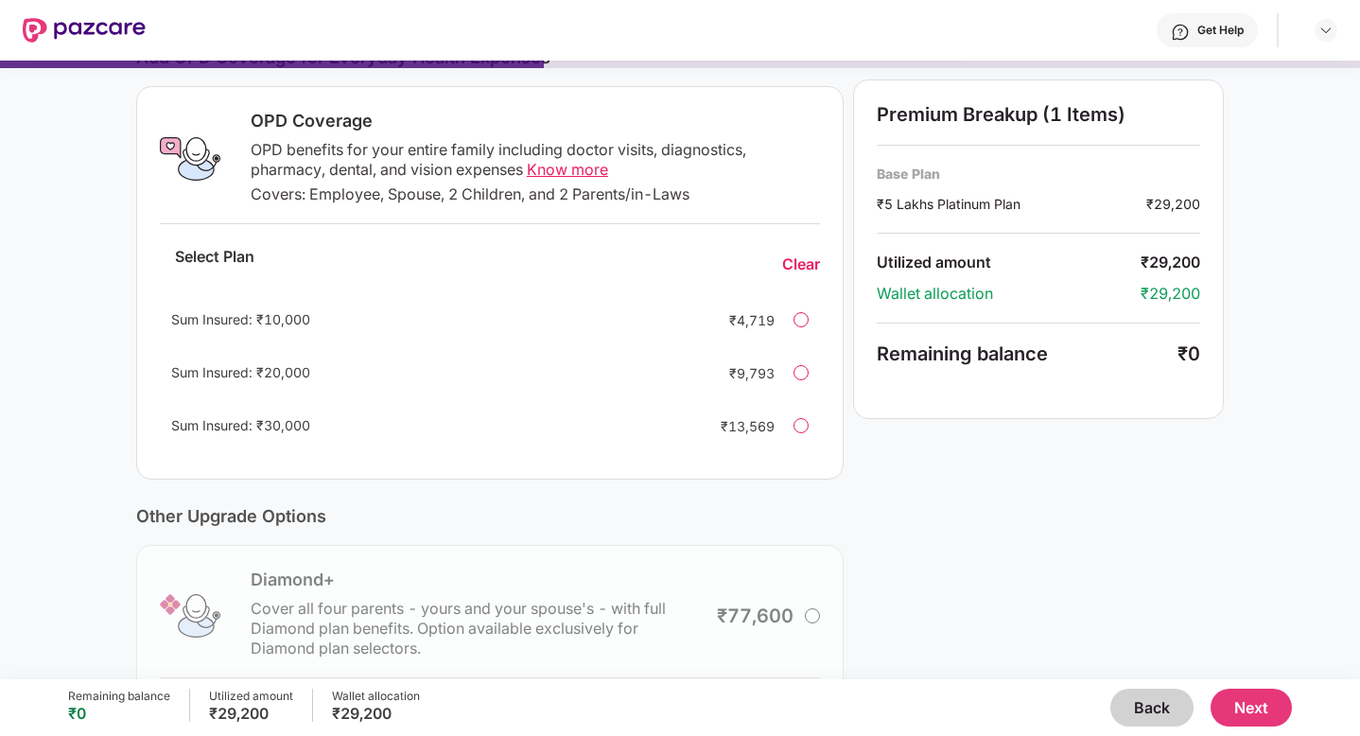
click at [803, 321] on div at bounding box center [800, 319] width 15 height 15
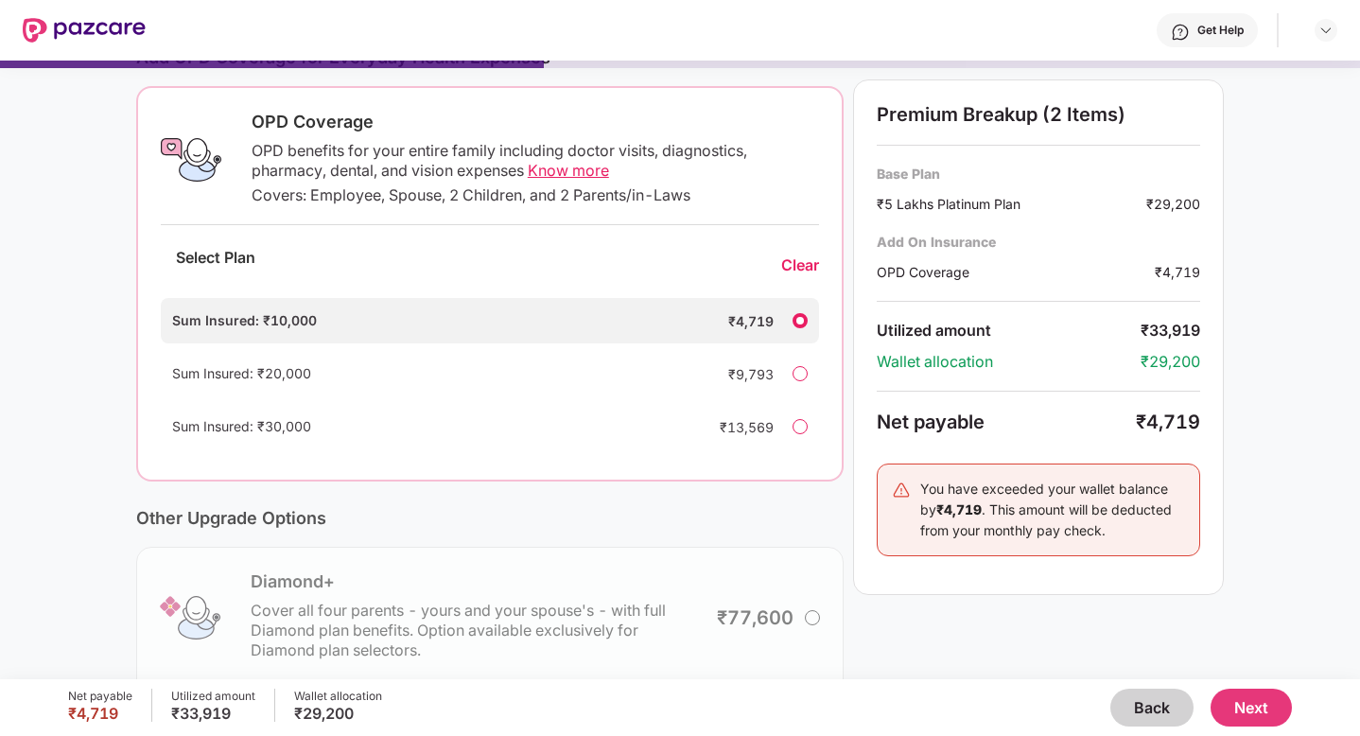
click at [585, 173] on span "Know more" at bounding box center [568, 170] width 81 height 19
click at [786, 267] on div "Clear" at bounding box center [800, 265] width 38 height 20
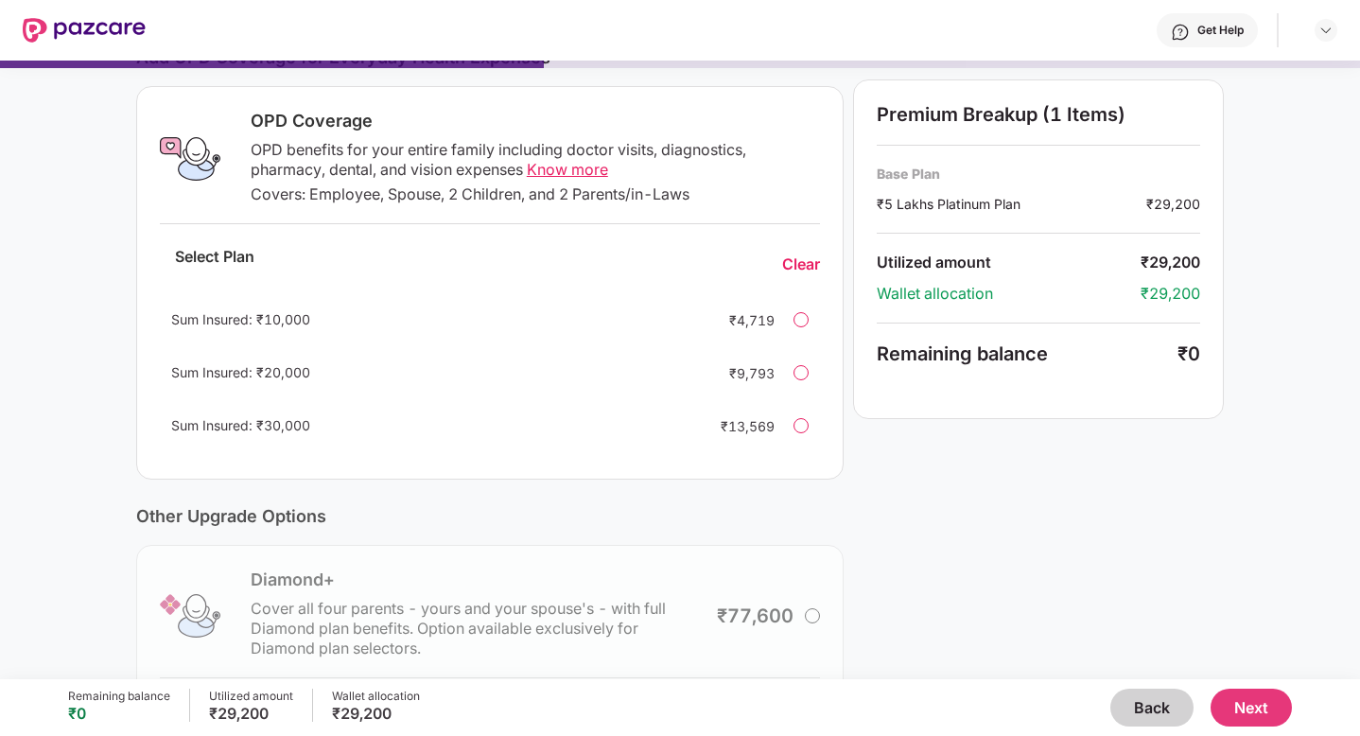
click at [1265, 709] on button "Next" at bounding box center [1250, 707] width 81 height 38
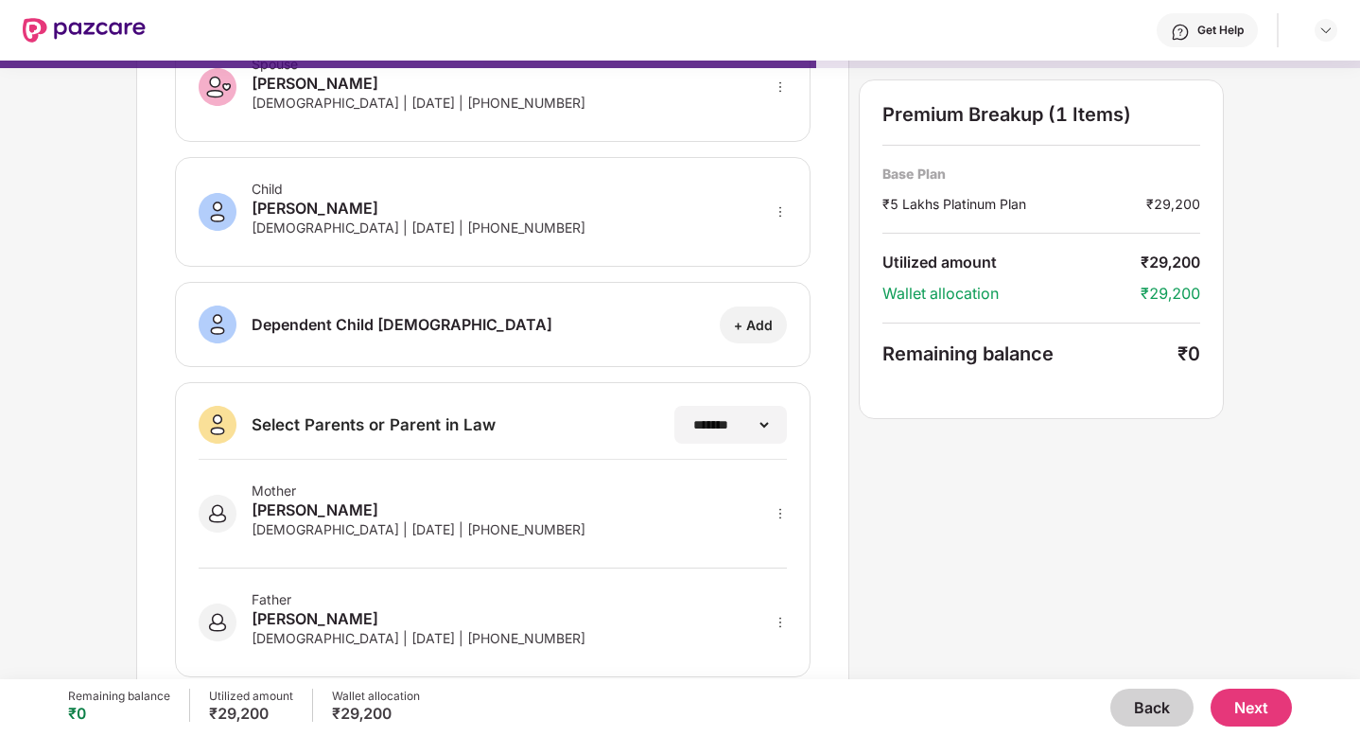
scroll to position [296, 0]
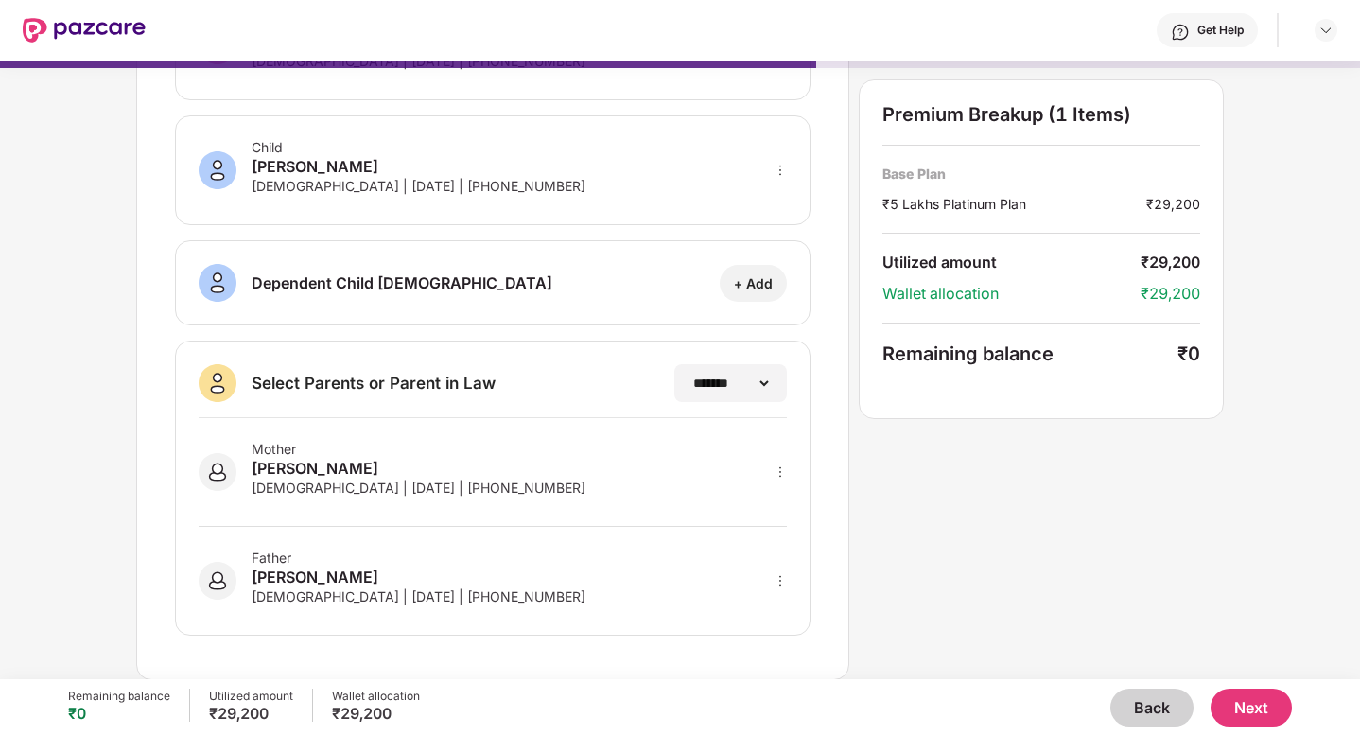
click at [1244, 719] on button "Next" at bounding box center [1250, 707] width 81 height 38
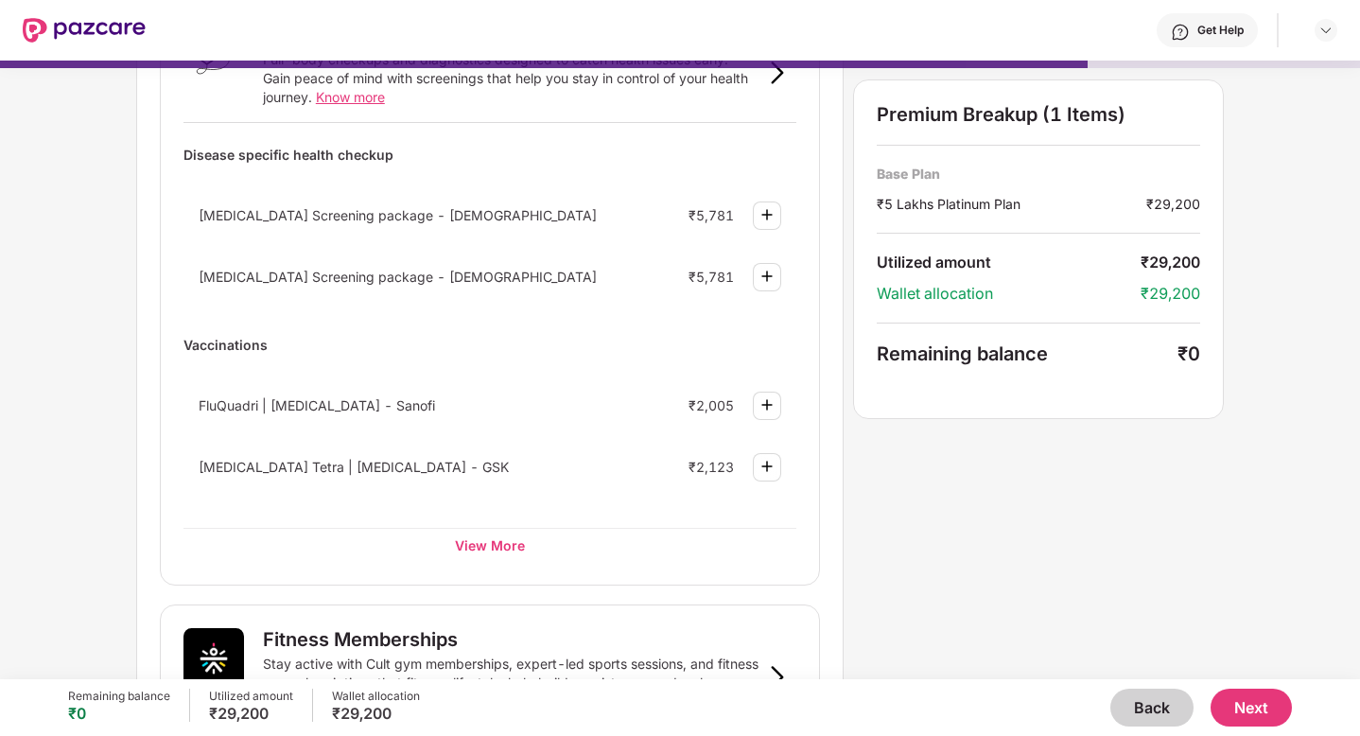
scroll to position [209, 0]
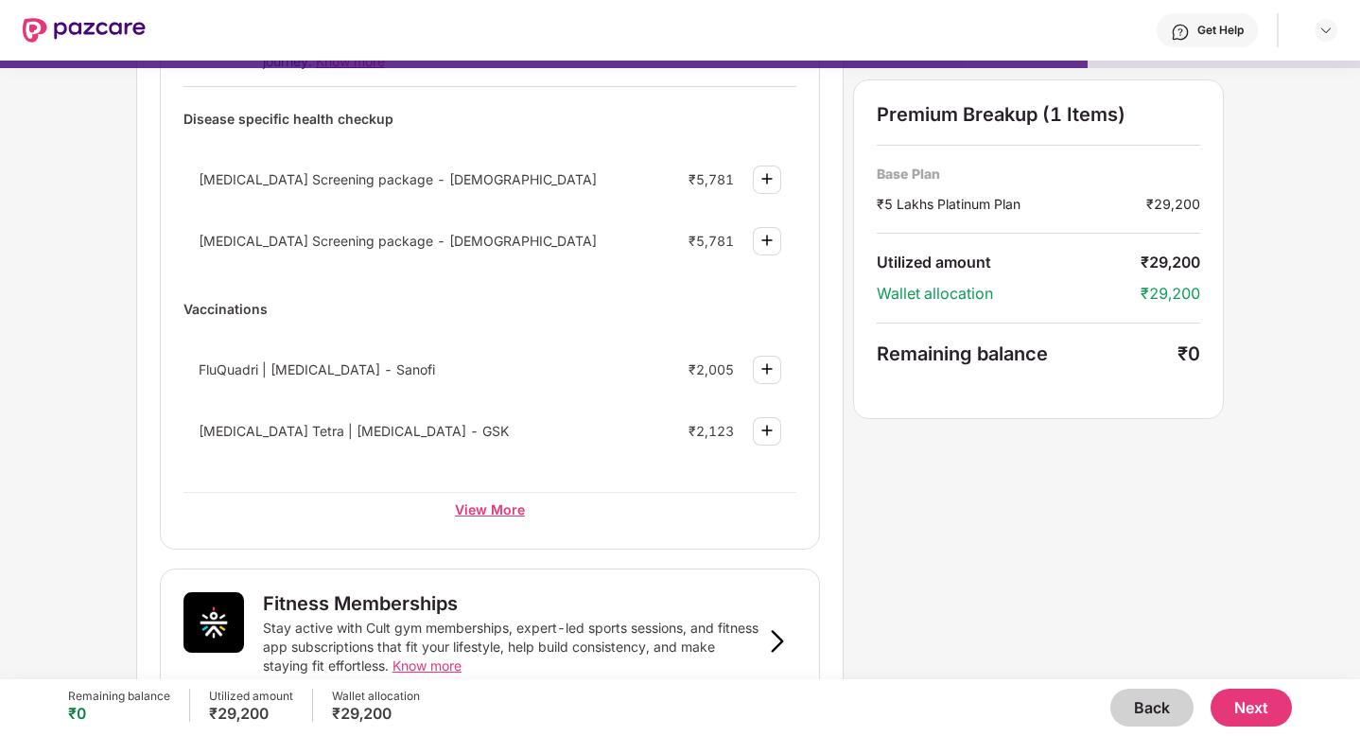
click at [486, 508] on div "View More" at bounding box center [489, 509] width 613 height 34
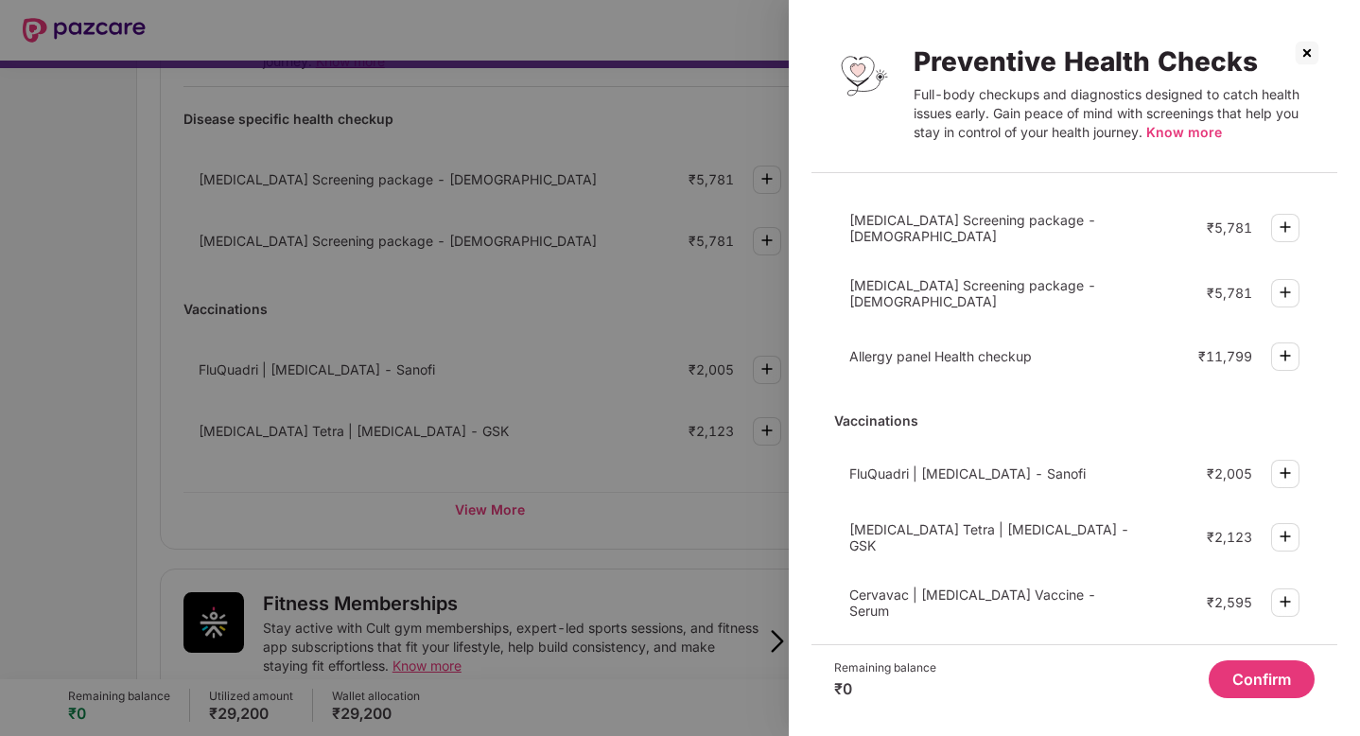
scroll to position [540, 0]
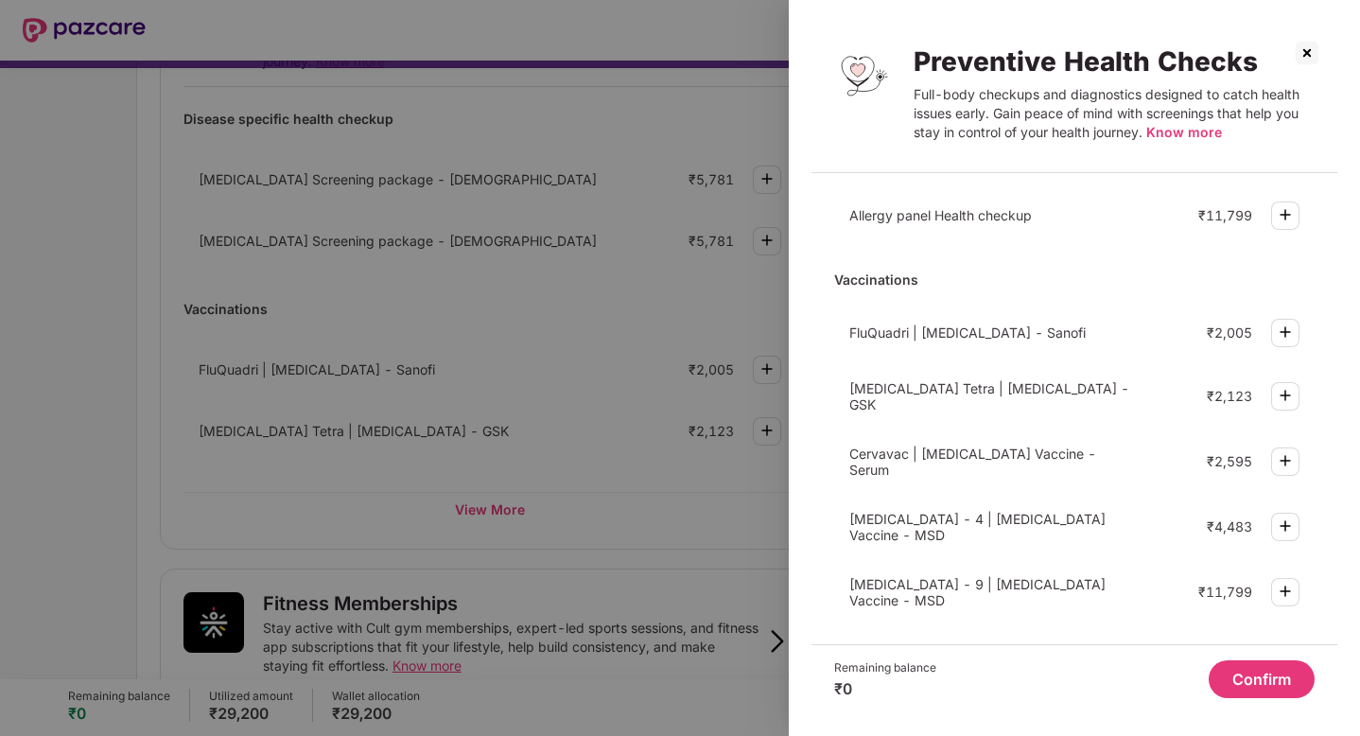
click at [1301, 59] on img at bounding box center [1307, 53] width 30 height 30
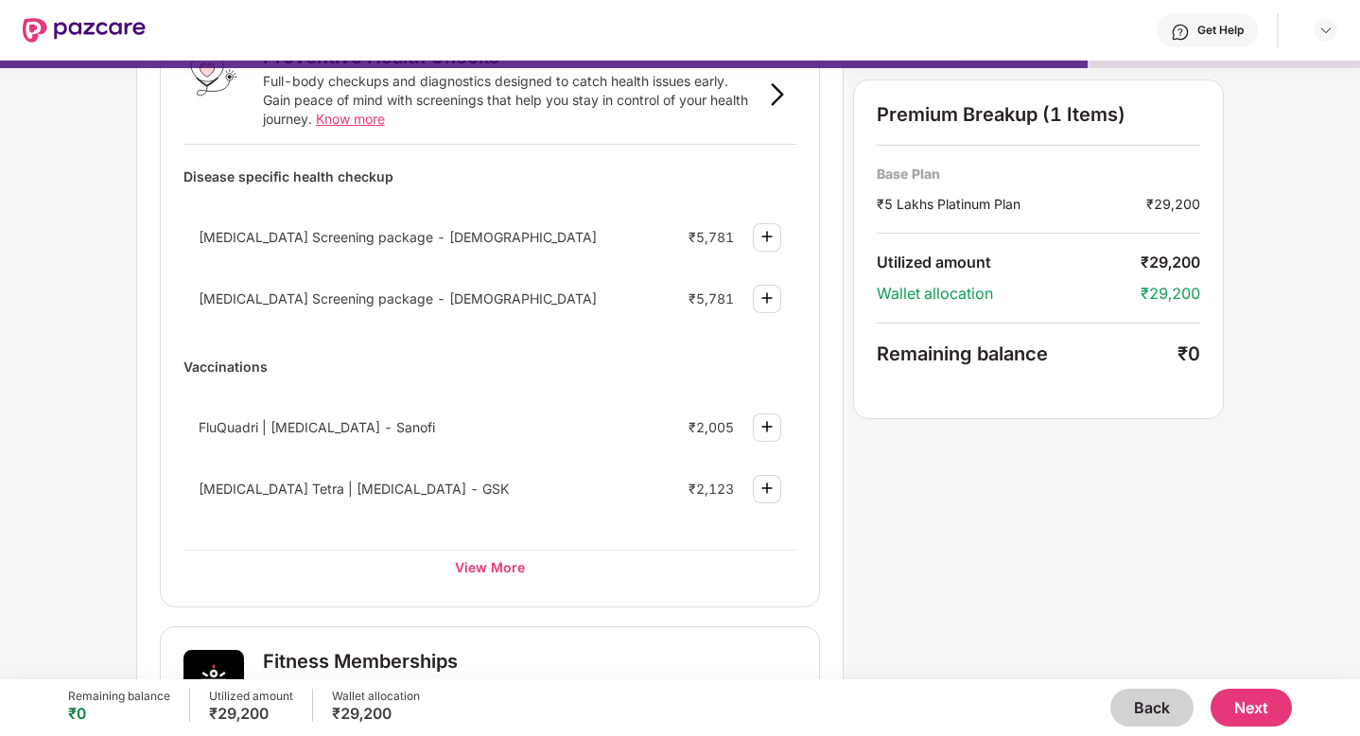
scroll to position [0, 0]
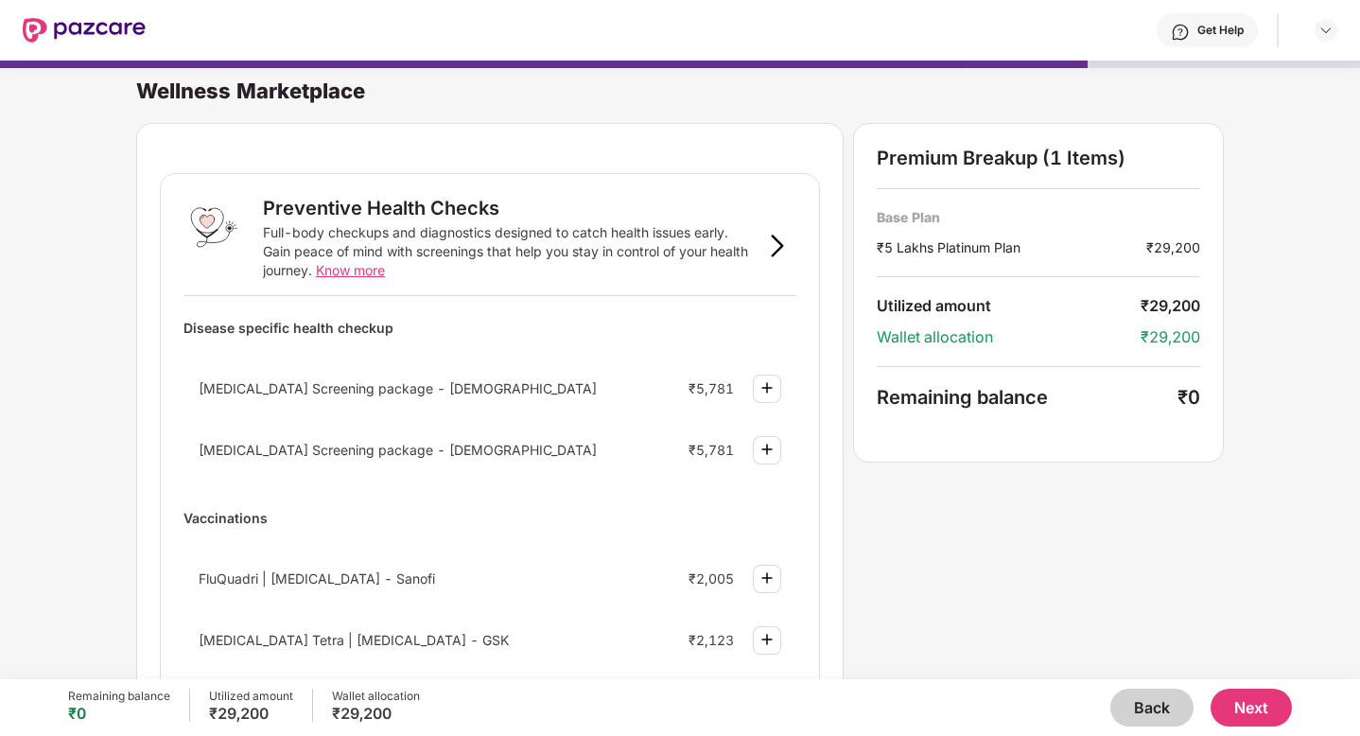
click at [769, 242] on img at bounding box center [777, 245] width 23 height 23
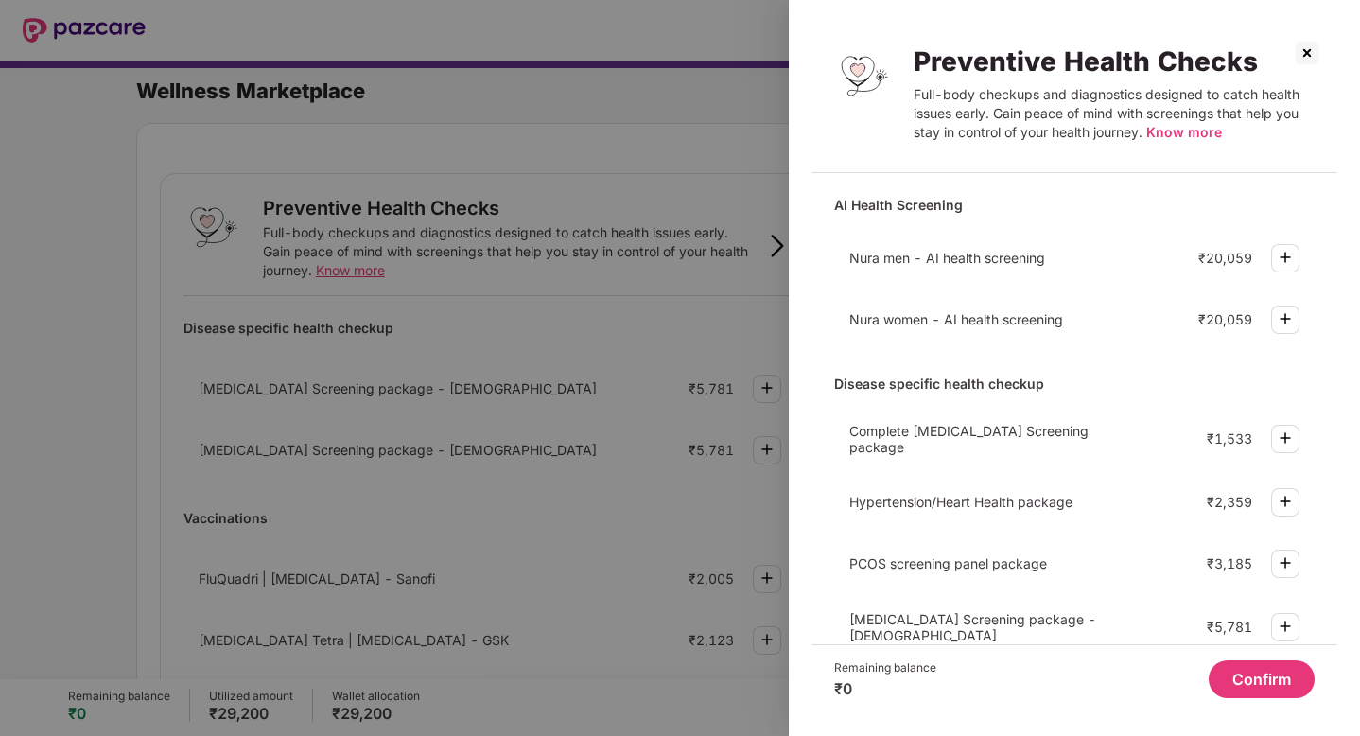
click at [1304, 53] on img at bounding box center [1307, 53] width 30 height 30
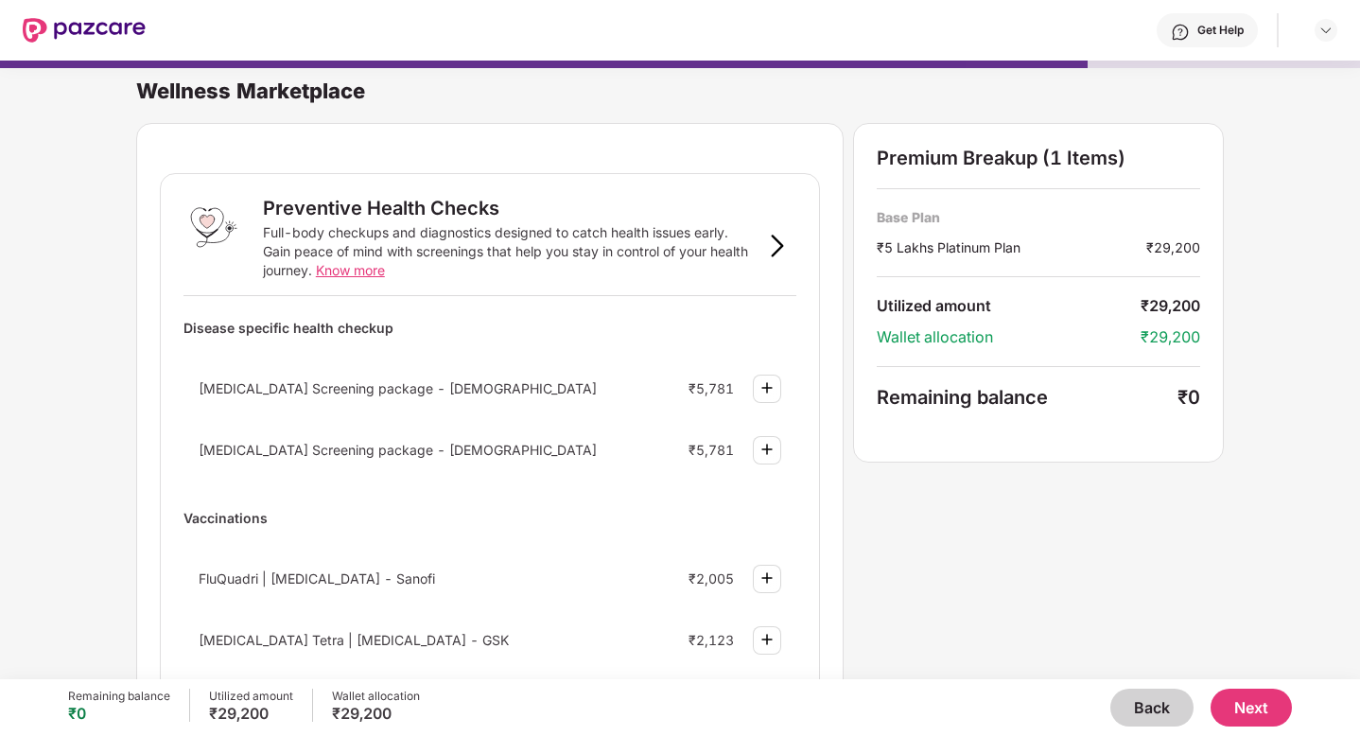
scroll to position [12, 0]
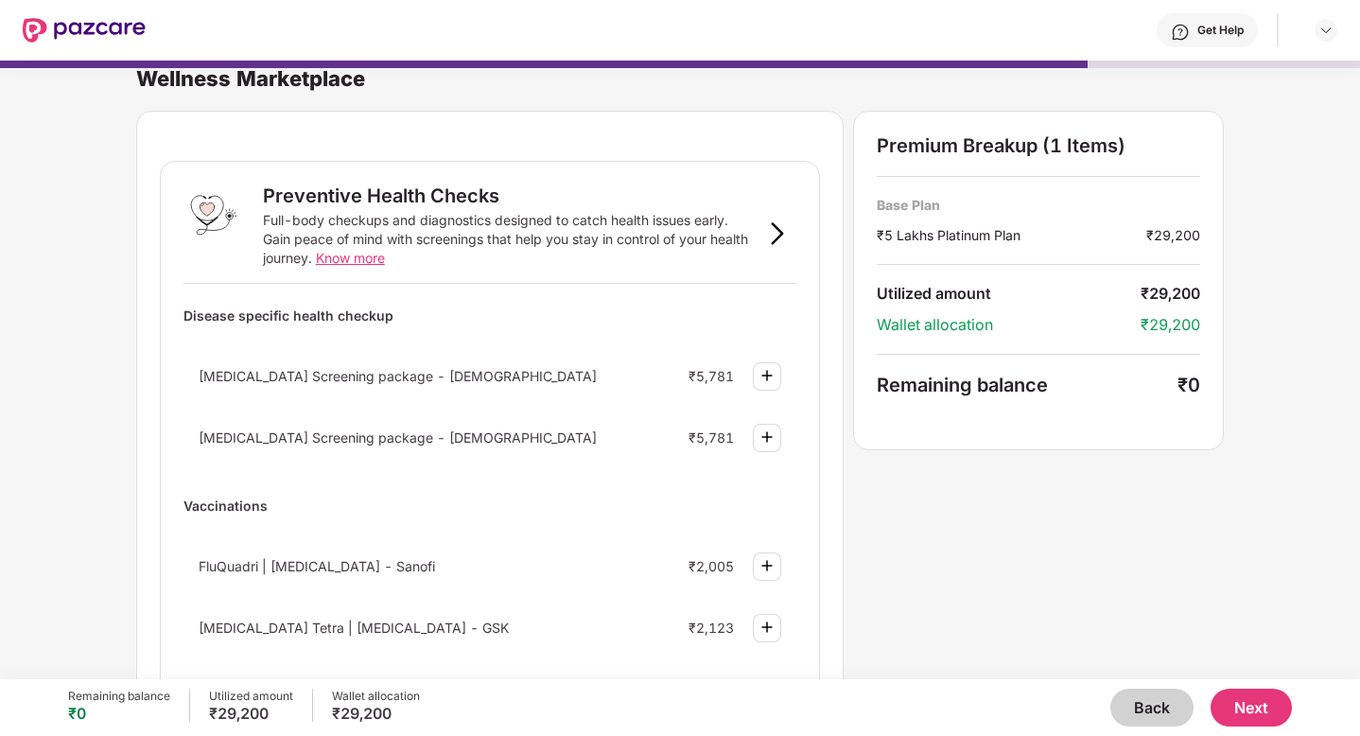
click at [766, 377] on img at bounding box center [766, 375] width 23 height 23
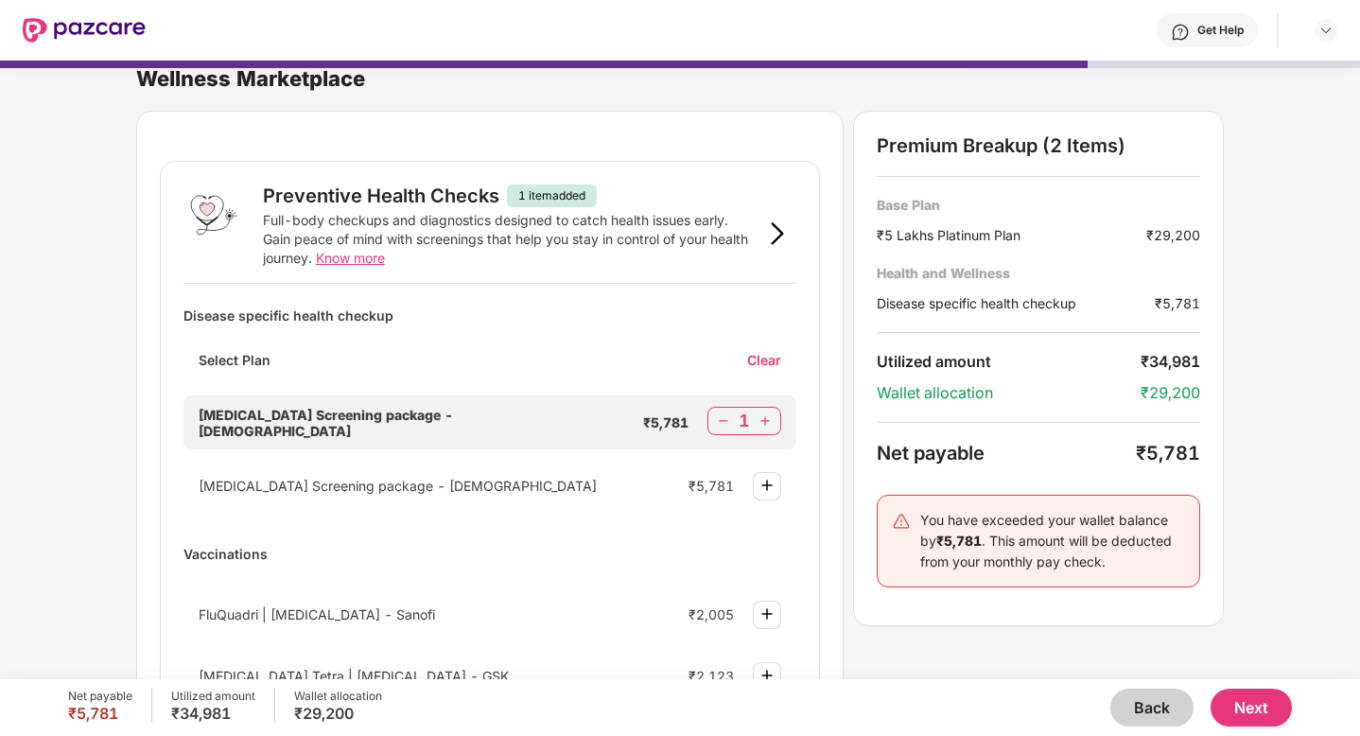
click at [725, 421] on img at bounding box center [723, 420] width 19 height 19
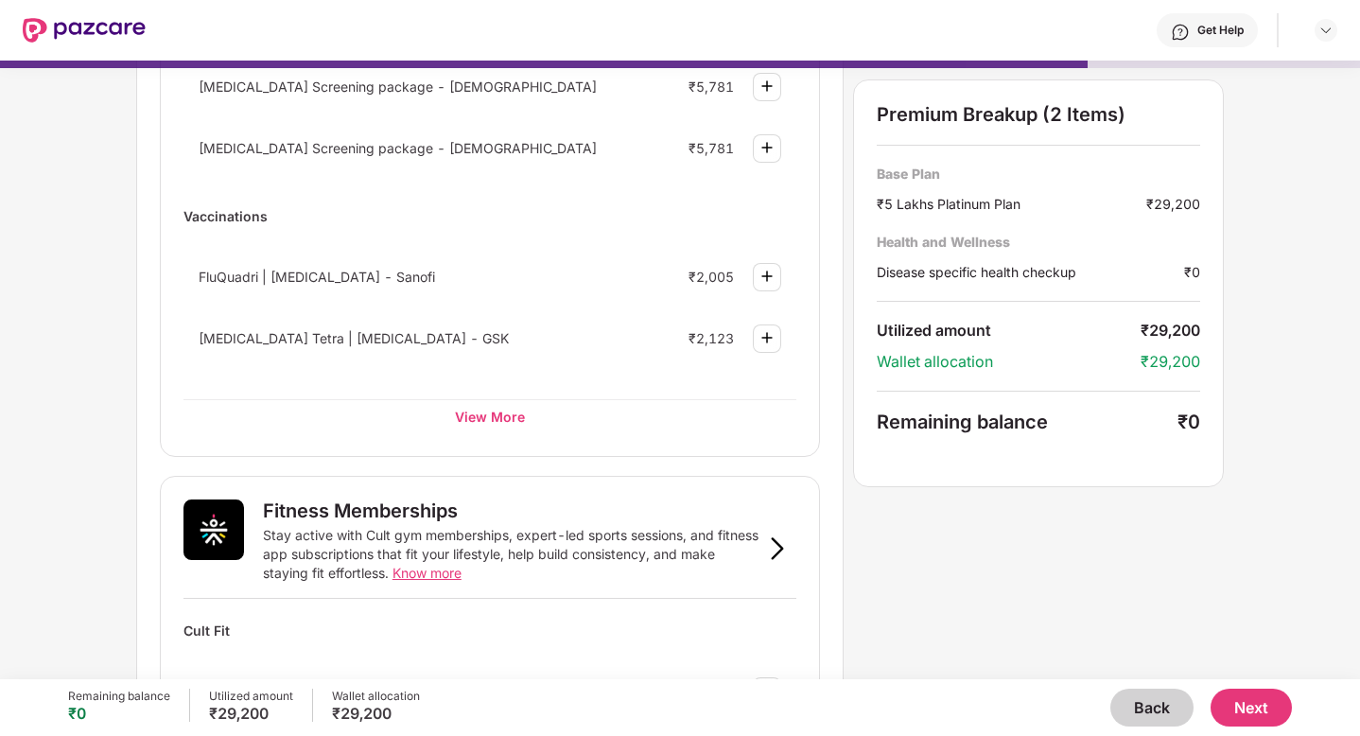
scroll to position [336, 0]
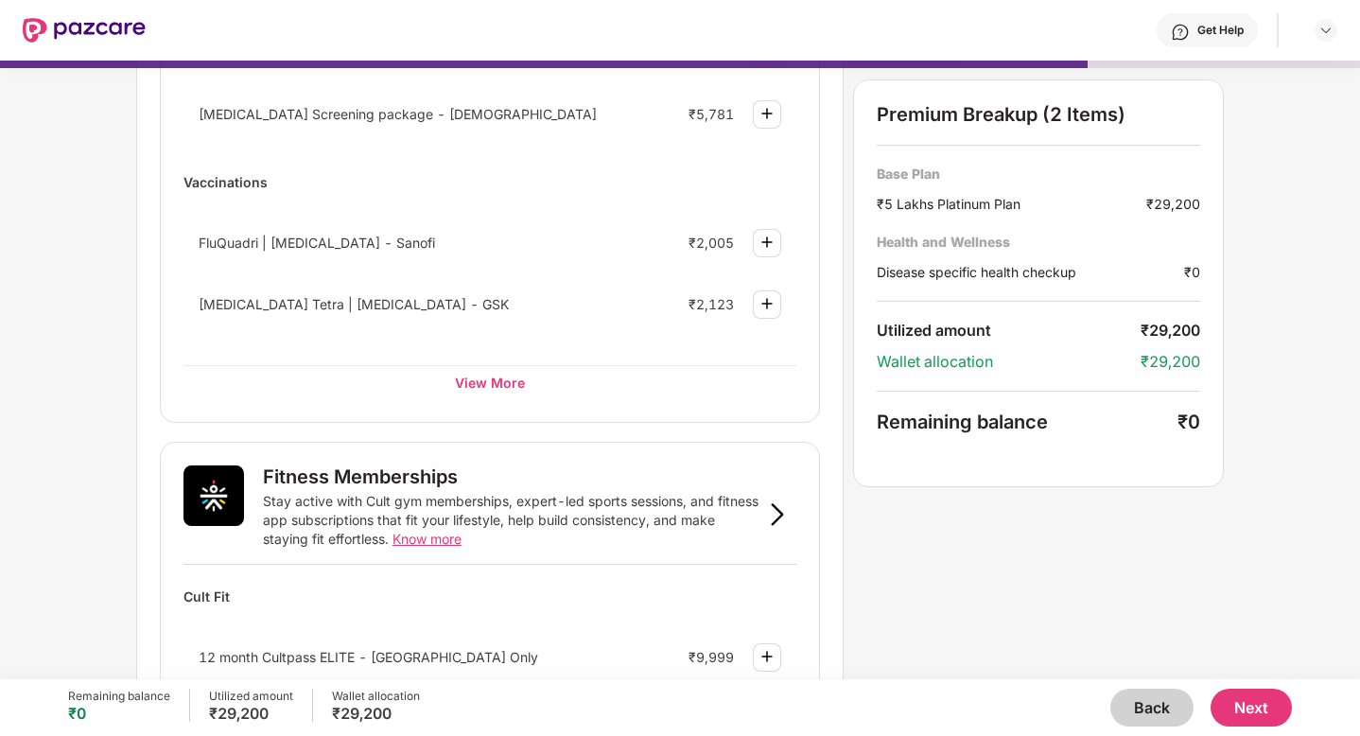
click at [1229, 699] on button "Next" at bounding box center [1250, 707] width 81 height 38
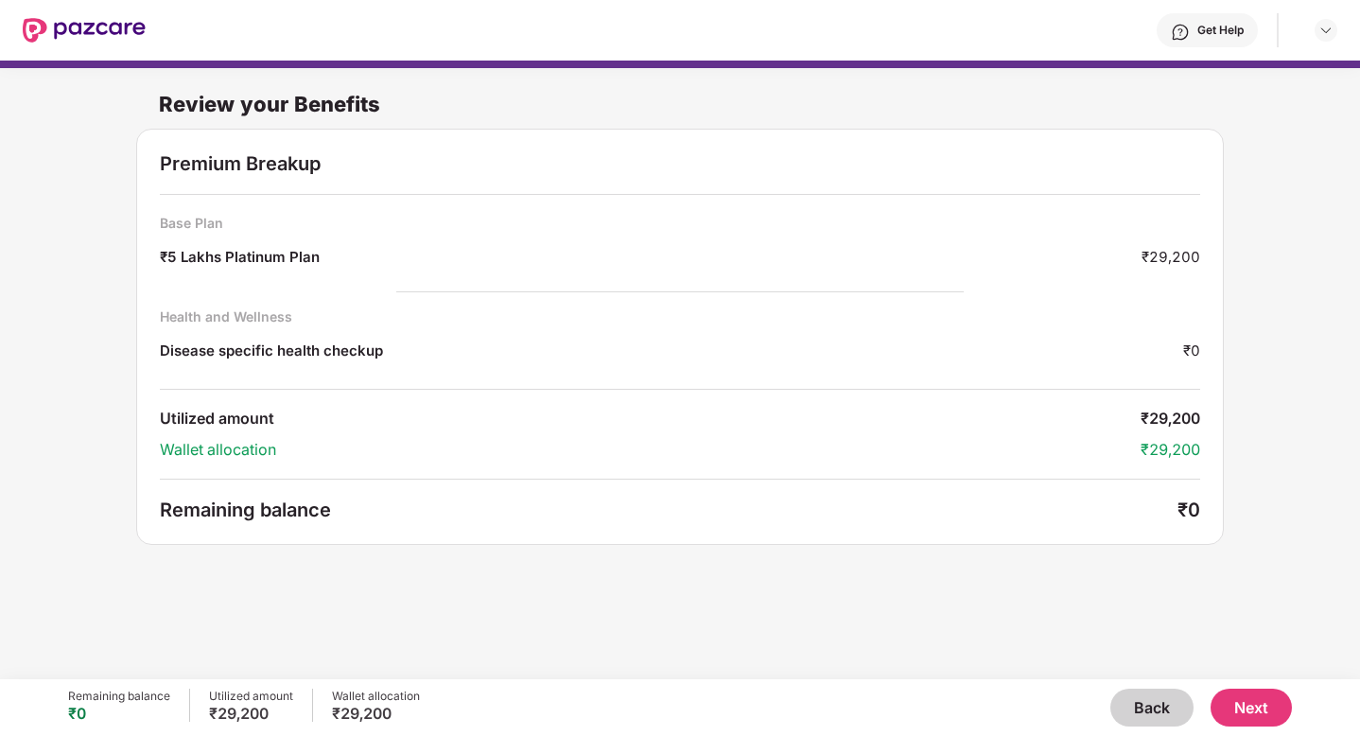
click at [1256, 696] on button "Next" at bounding box center [1250, 707] width 81 height 38
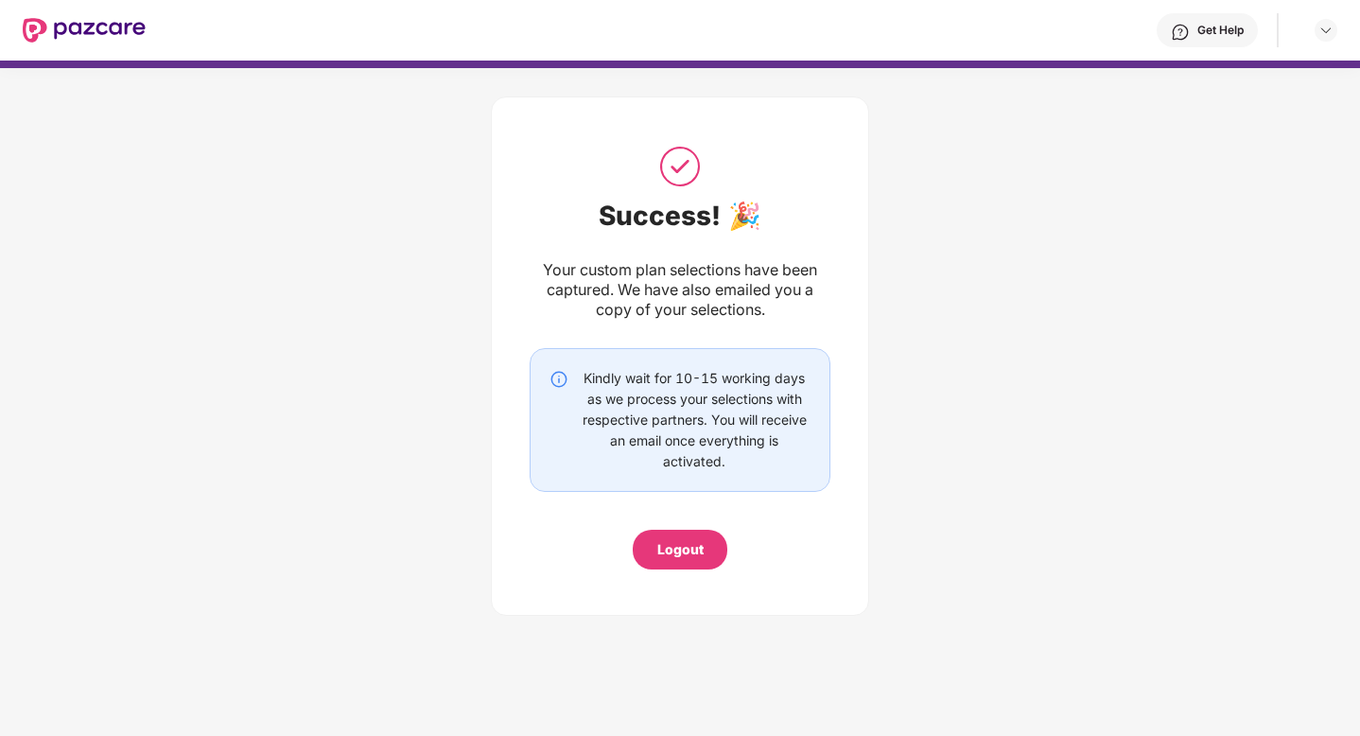
click at [835, 274] on div "Success! 🎉 Your custom plan selections have been captured. We have also emailed…" at bounding box center [680, 355] width 378 height 519
click at [126, 18] on img at bounding box center [84, 30] width 123 height 25
click at [46, 29] on img at bounding box center [84, 30] width 123 height 25
click at [28, 34] on img at bounding box center [84, 30] width 123 height 25
click at [664, 556] on div "Logout" at bounding box center [680, 549] width 46 height 21
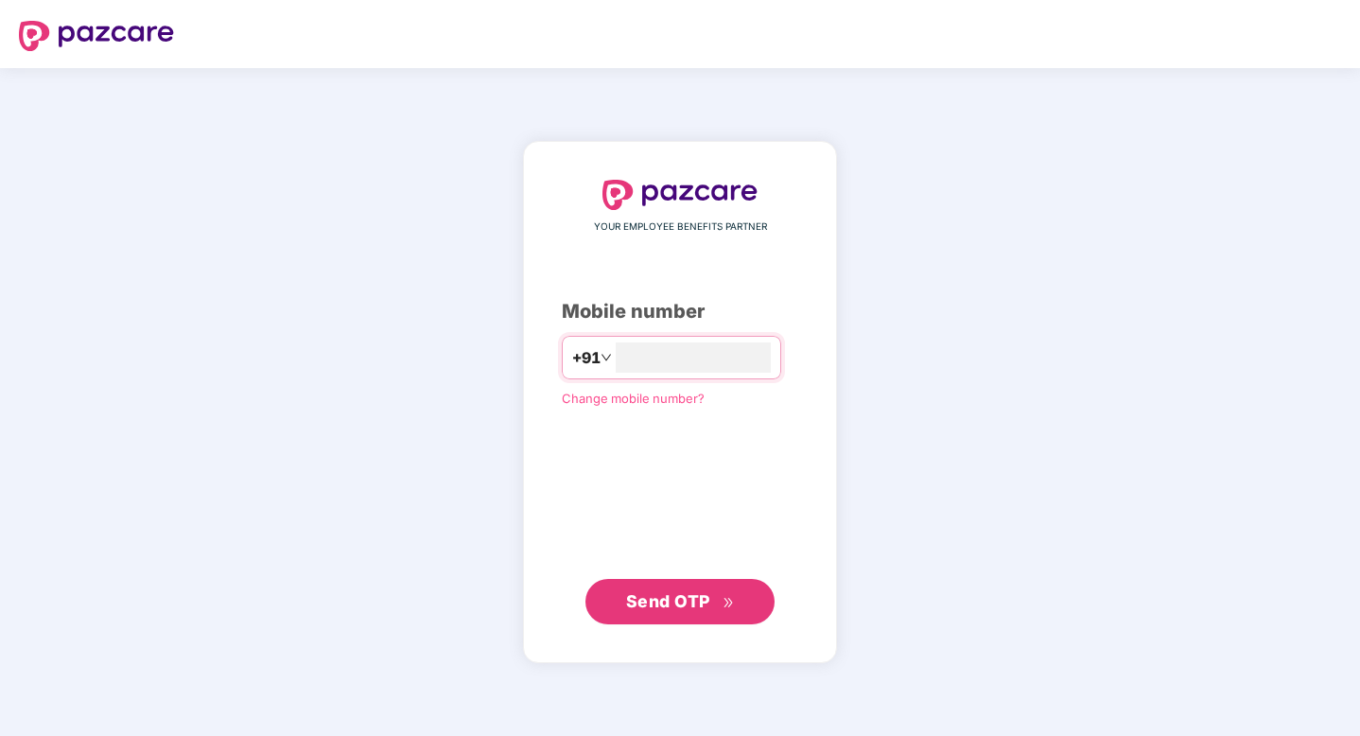
type input "**********"
click at [665, 617] on button "Send OTP" at bounding box center [679, 600] width 189 height 45
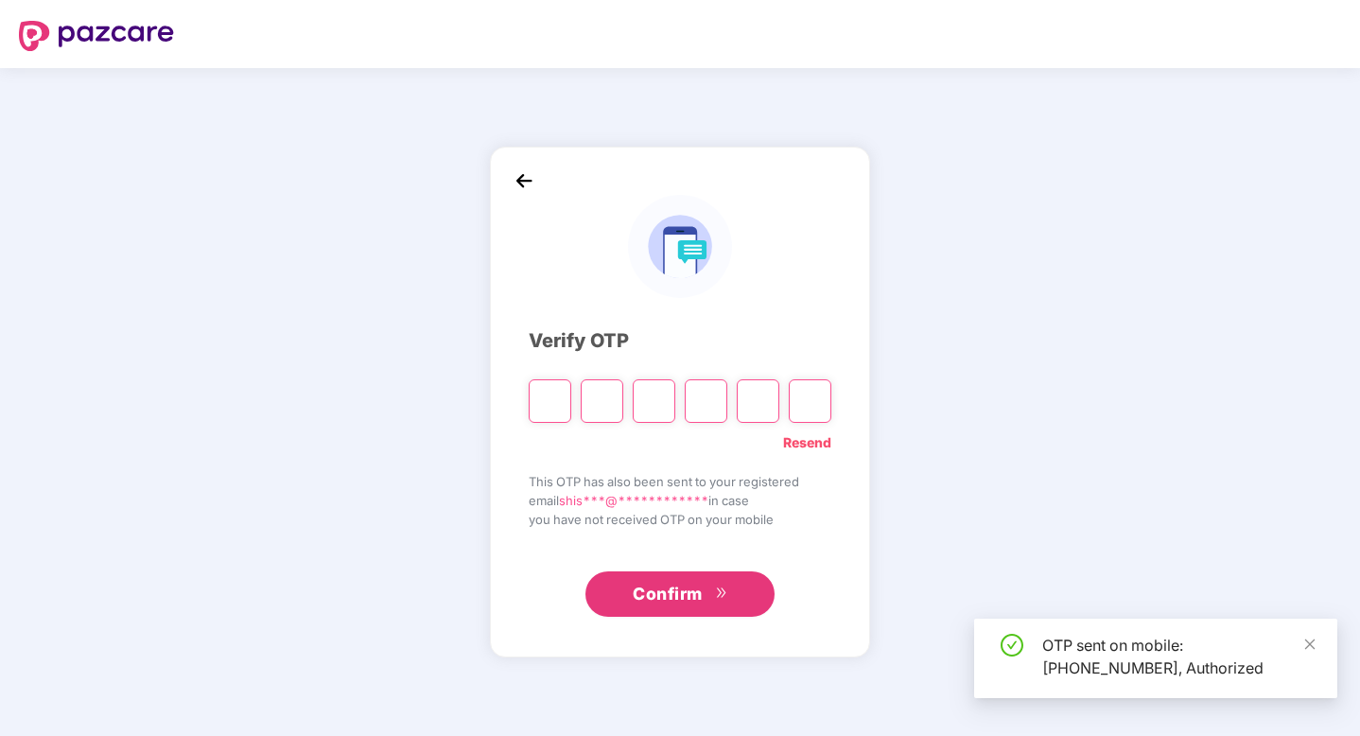
click at [542, 408] on input "Please enter verification code. Digit 1" at bounding box center [550, 400] width 43 height 43
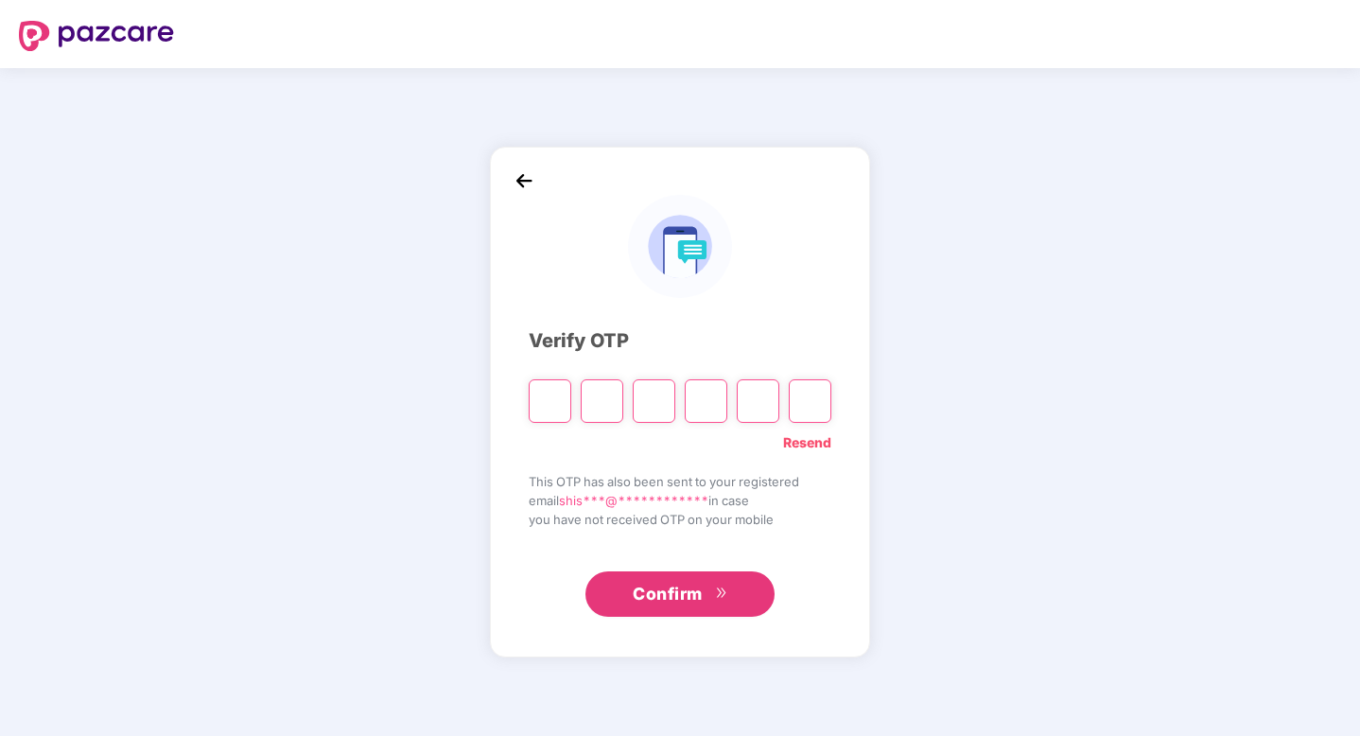
type input "*"
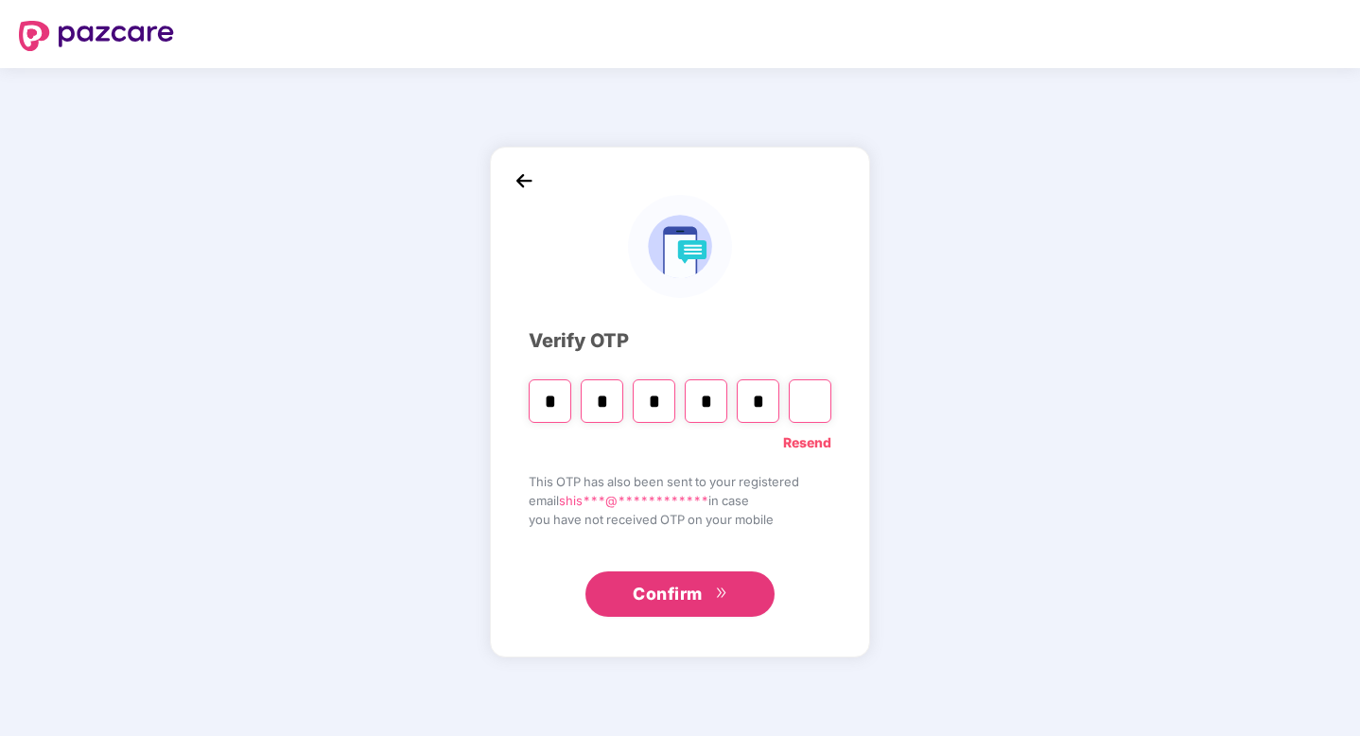
type input "*"
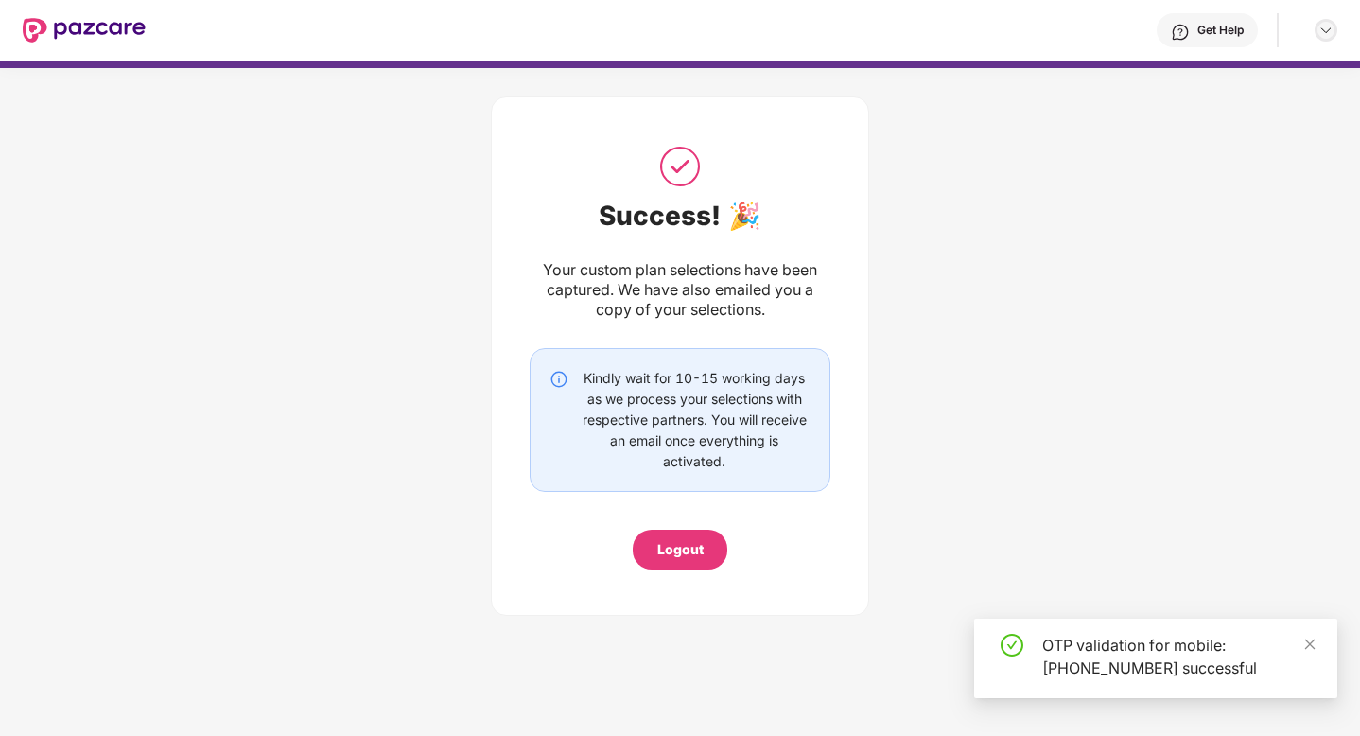
click at [1323, 35] on img at bounding box center [1325, 30] width 15 height 15
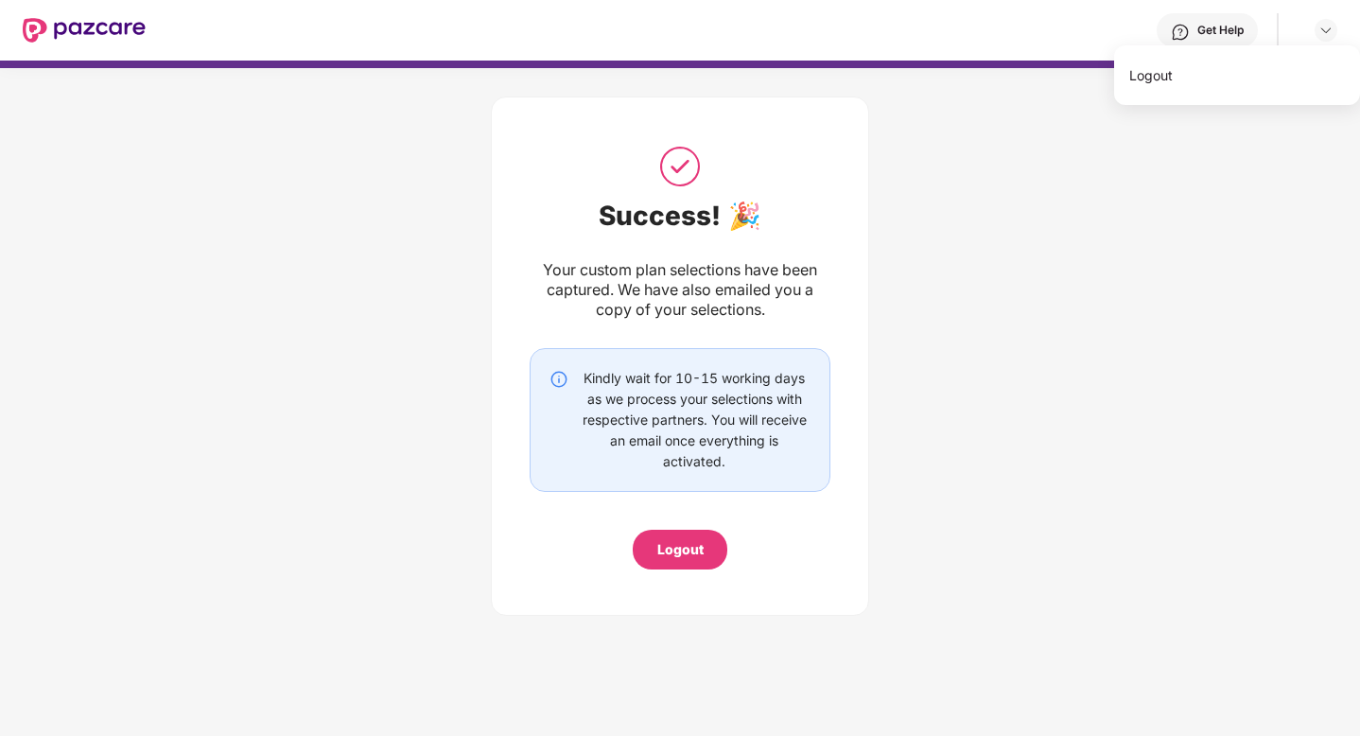
click at [1193, 33] on div "Get Help" at bounding box center [1206, 30] width 101 height 34
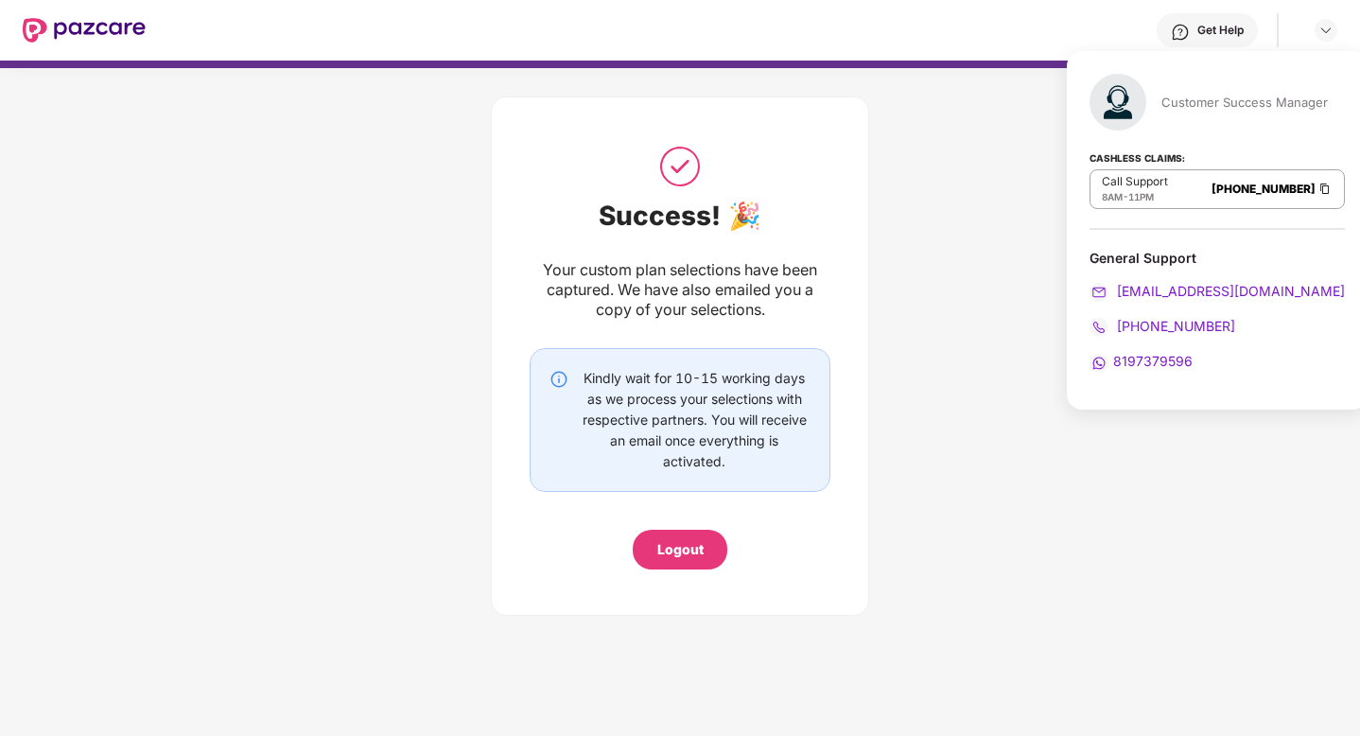
click at [905, 316] on div "Success! 🎉 Your custom plan selections have been captured. We have also emailed…" at bounding box center [680, 351] width 1360 height 566
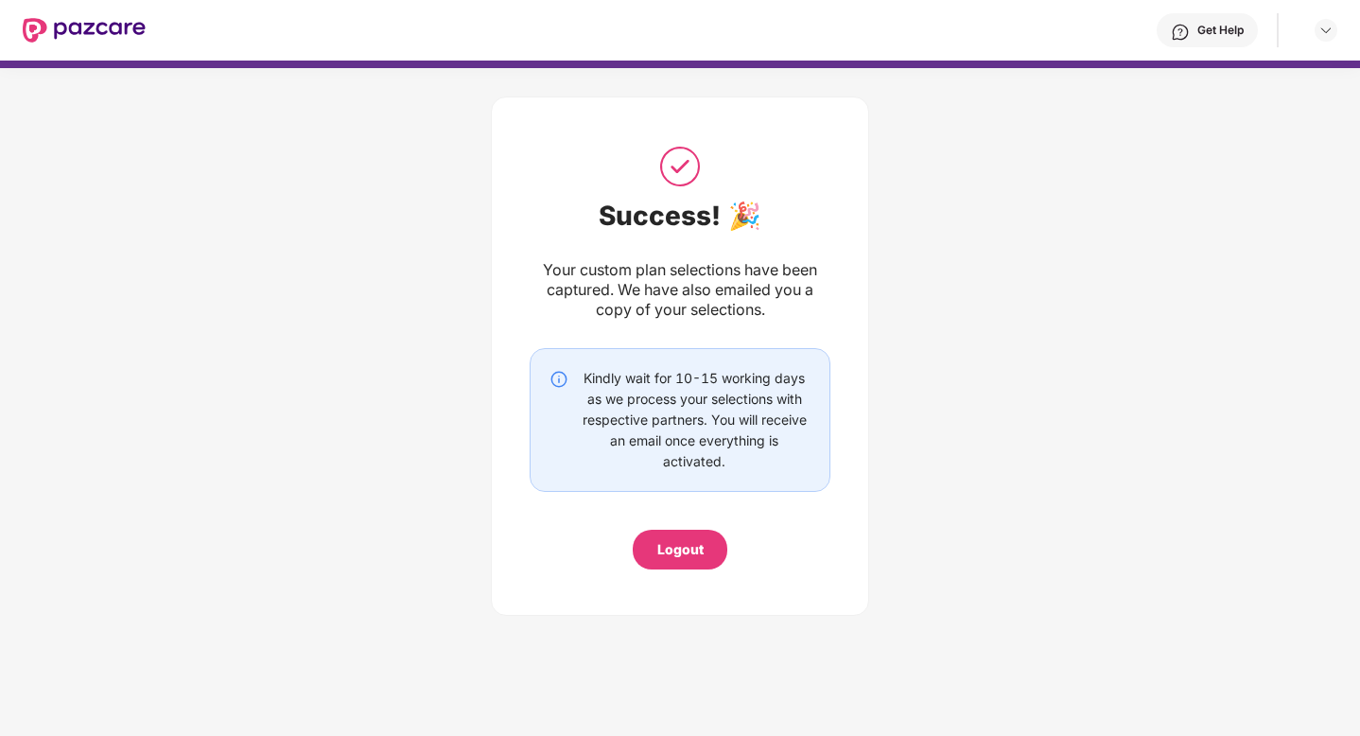
click at [657, 546] on div "Logout" at bounding box center [680, 549] width 46 height 21
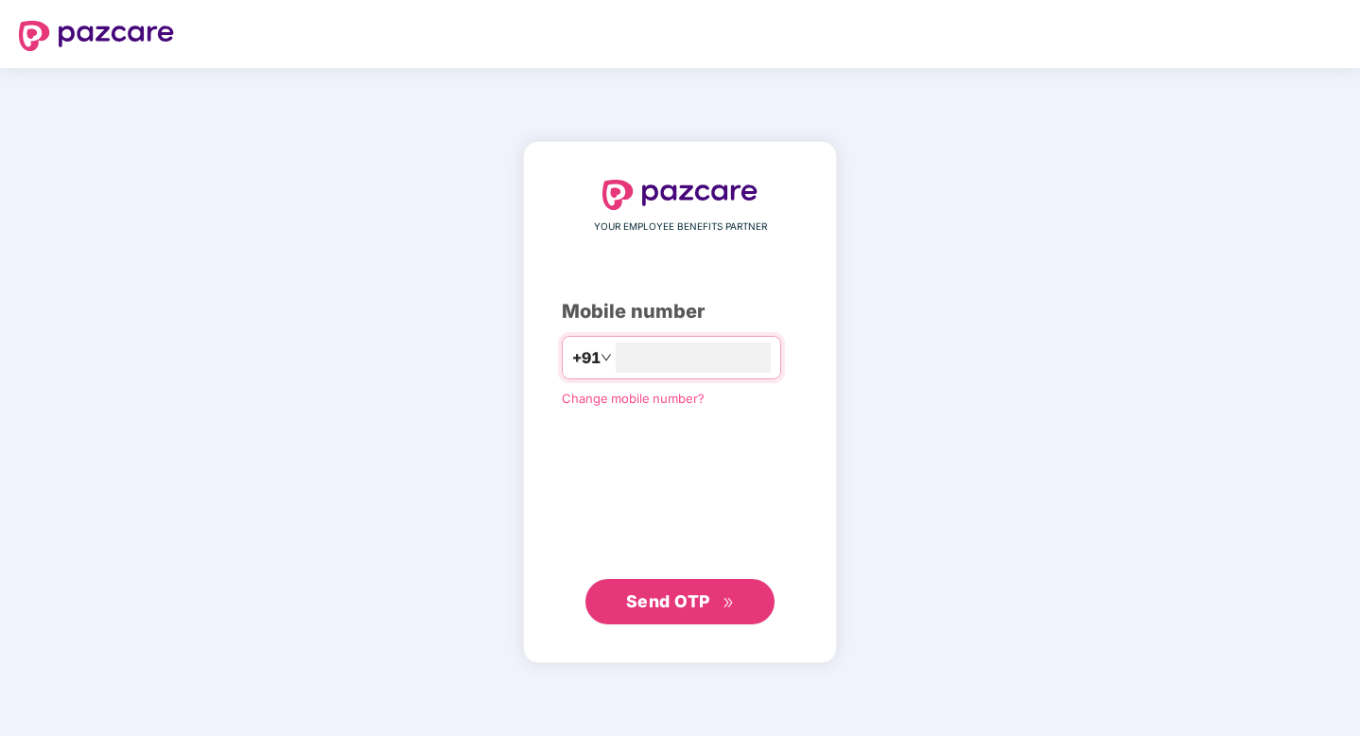
type input "**********"
click at [687, 607] on span "Send OTP" at bounding box center [668, 600] width 84 height 20
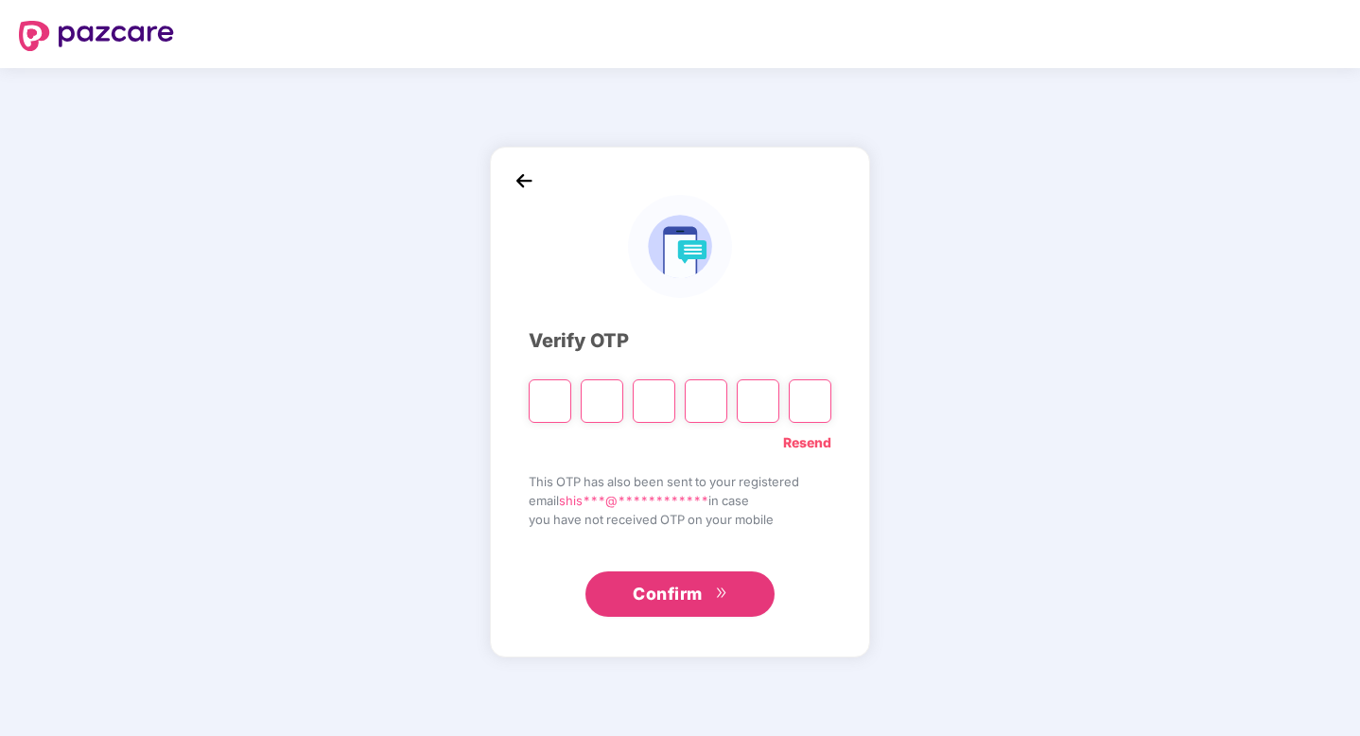
type input "*"
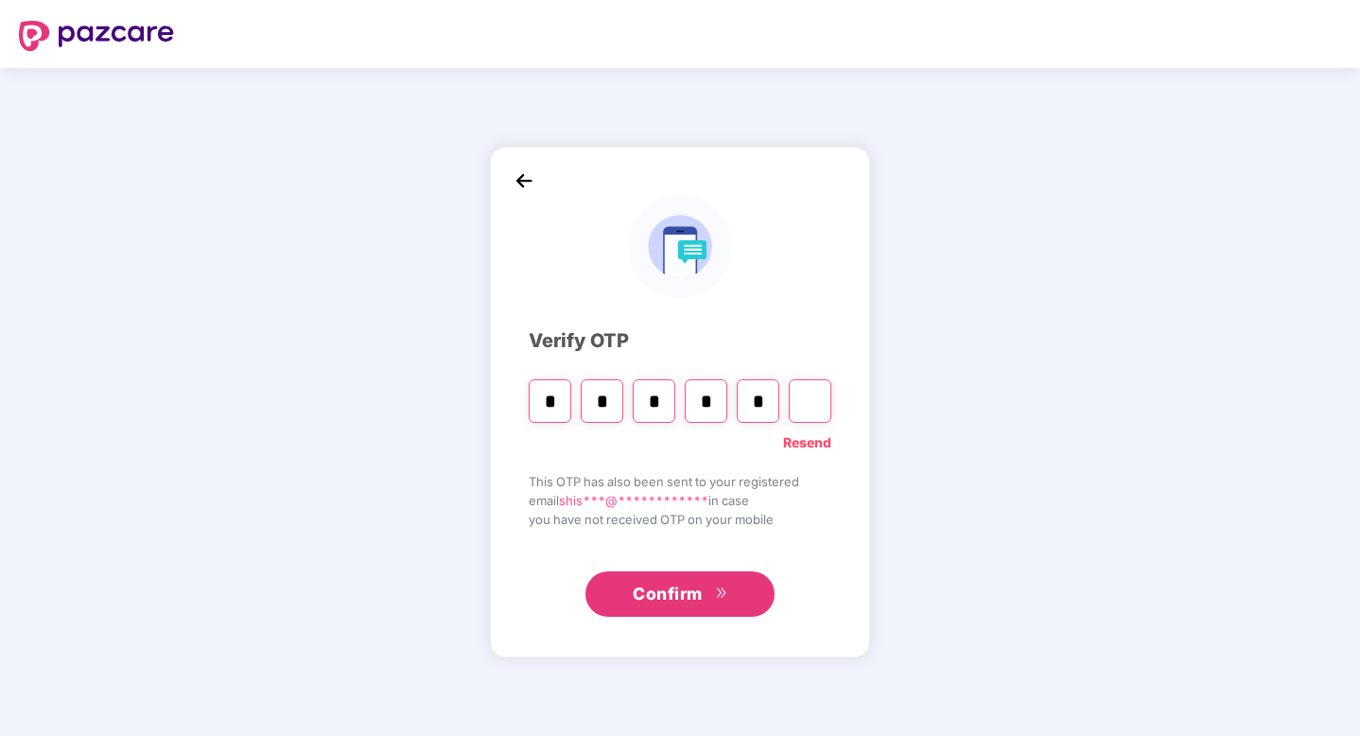
type input "*"
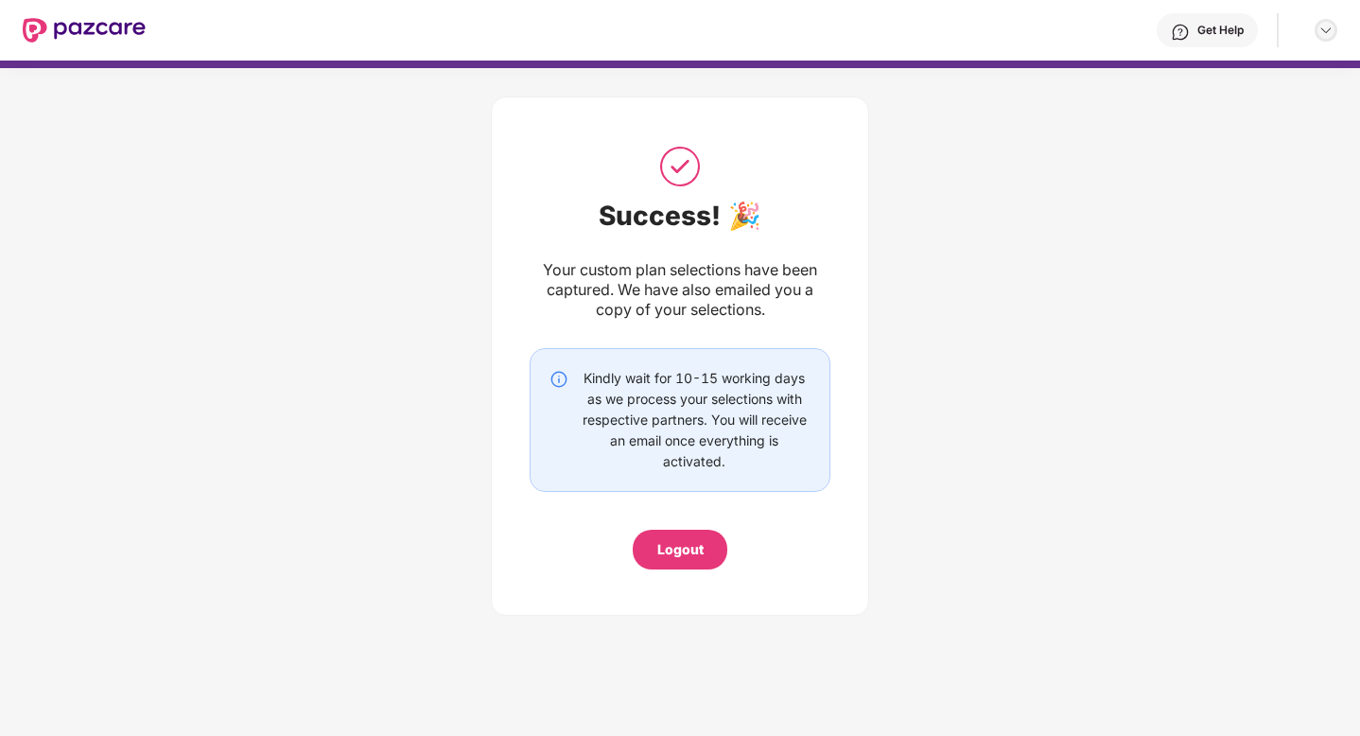
click at [1326, 28] on img at bounding box center [1325, 30] width 15 height 15
click at [1226, 27] on div "Get Help" at bounding box center [1220, 30] width 46 height 15
click at [964, 305] on div "Success! 🎉 Your custom plan selections have been captured. We have also emailed…" at bounding box center [680, 351] width 1360 height 566
click at [1182, 18] on div "Get Help" at bounding box center [1206, 30] width 101 height 34
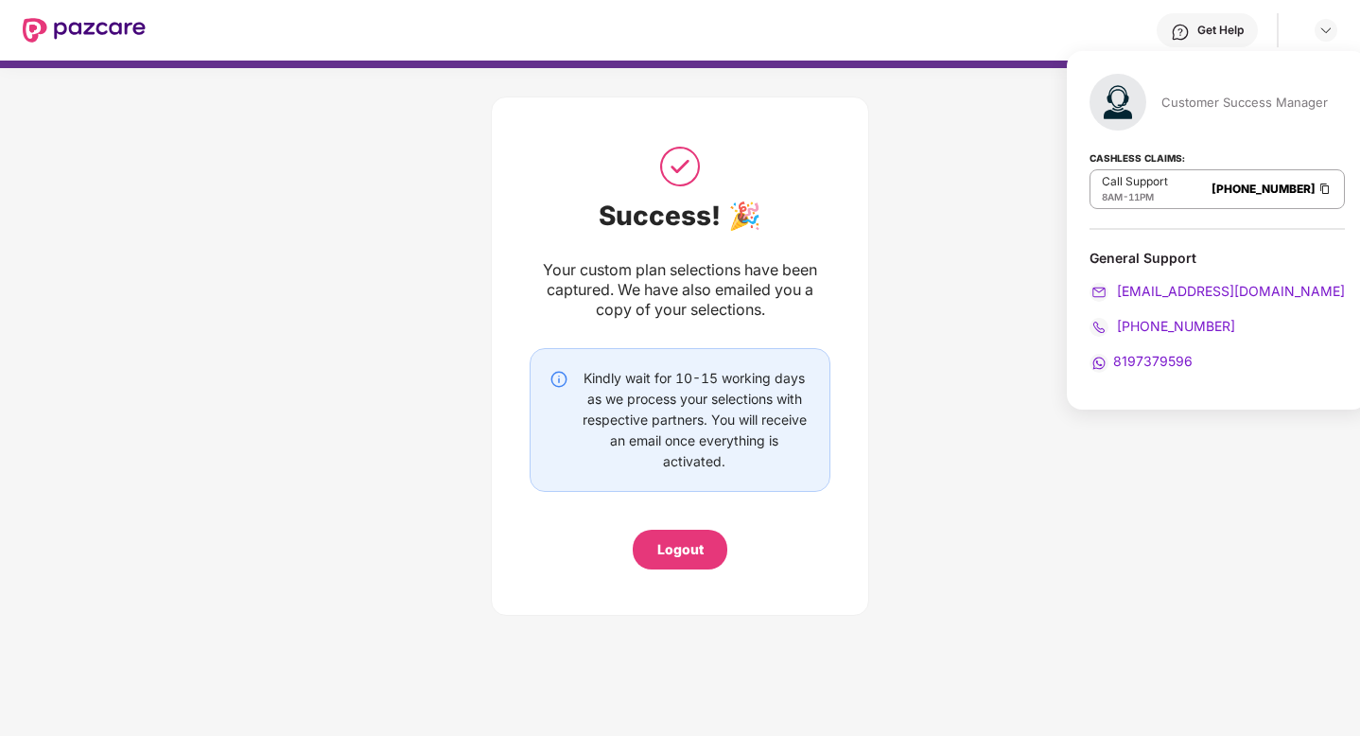
click at [1115, 99] on img at bounding box center [1117, 102] width 57 height 57
click at [1327, 29] on img at bounding box center [1325, 30] width 15 height 15
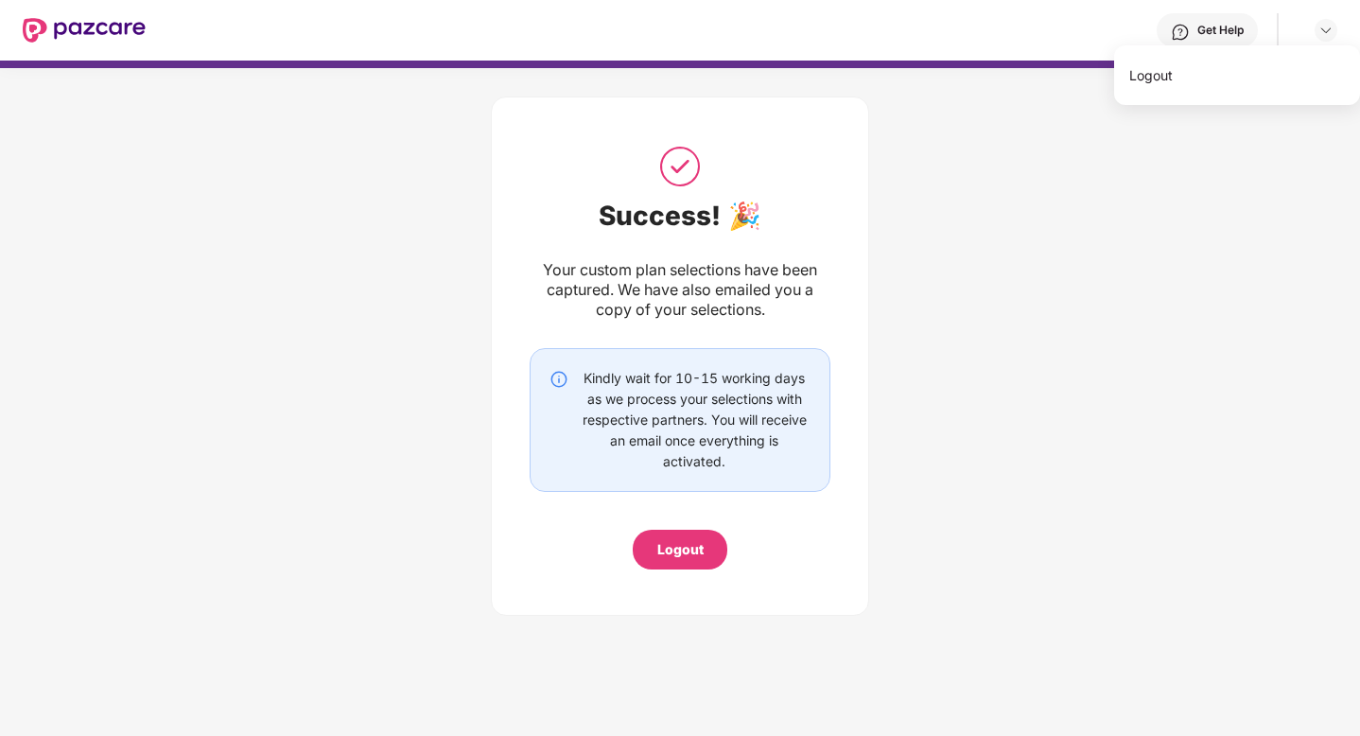
click at [372, 180] on div "Success! 🎉 Your custom plan selections have been captured. We have also emailed…" at bounding box center [680, 351] width 1360 height 566
click at [1325, 33] on img at bounding box center [1325, 30] width 15 height 15
click at [1200, 25] on div "Get Help" at bounding box center [1220, 30] width 46 height 15
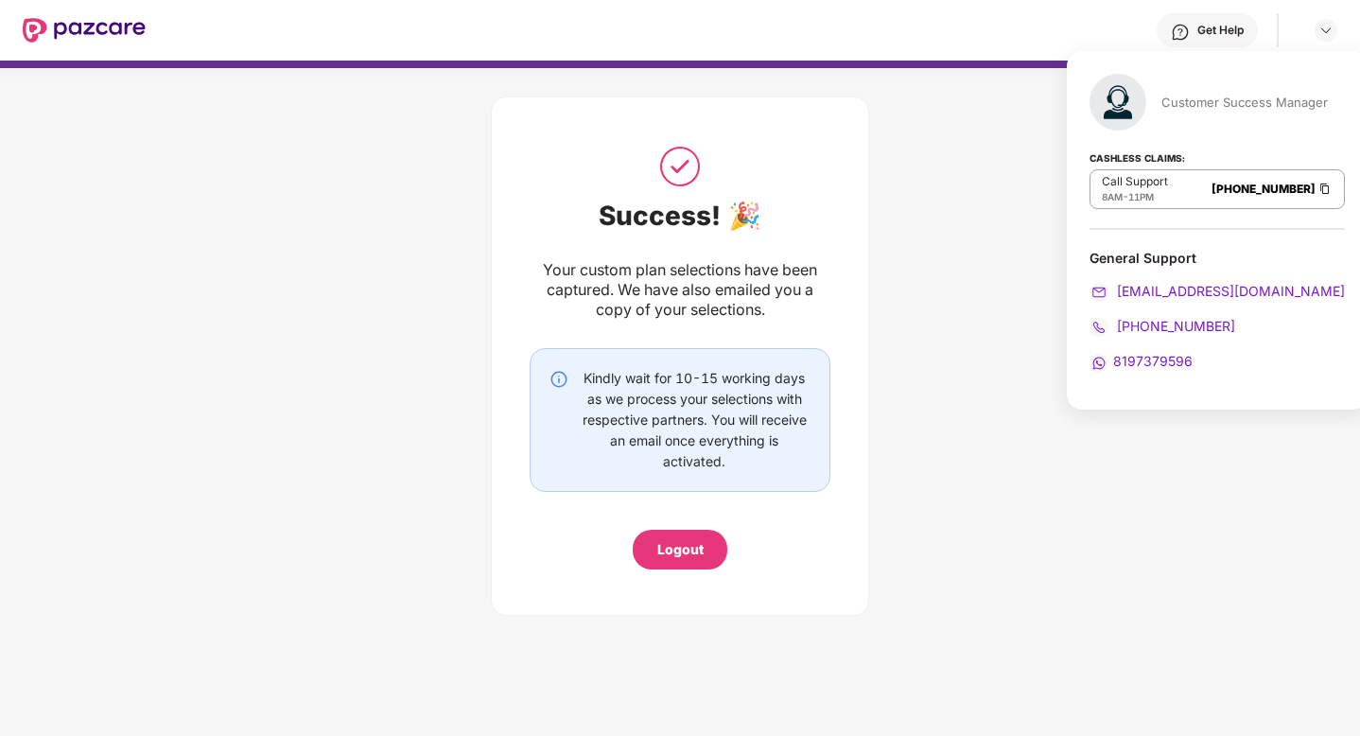
click at [1117, 256] on div "General Support" at bounding box center [1216, 258] width 255 height 18
click at [110, 36] on img at bounding box center [84, 30] width 123 height 25
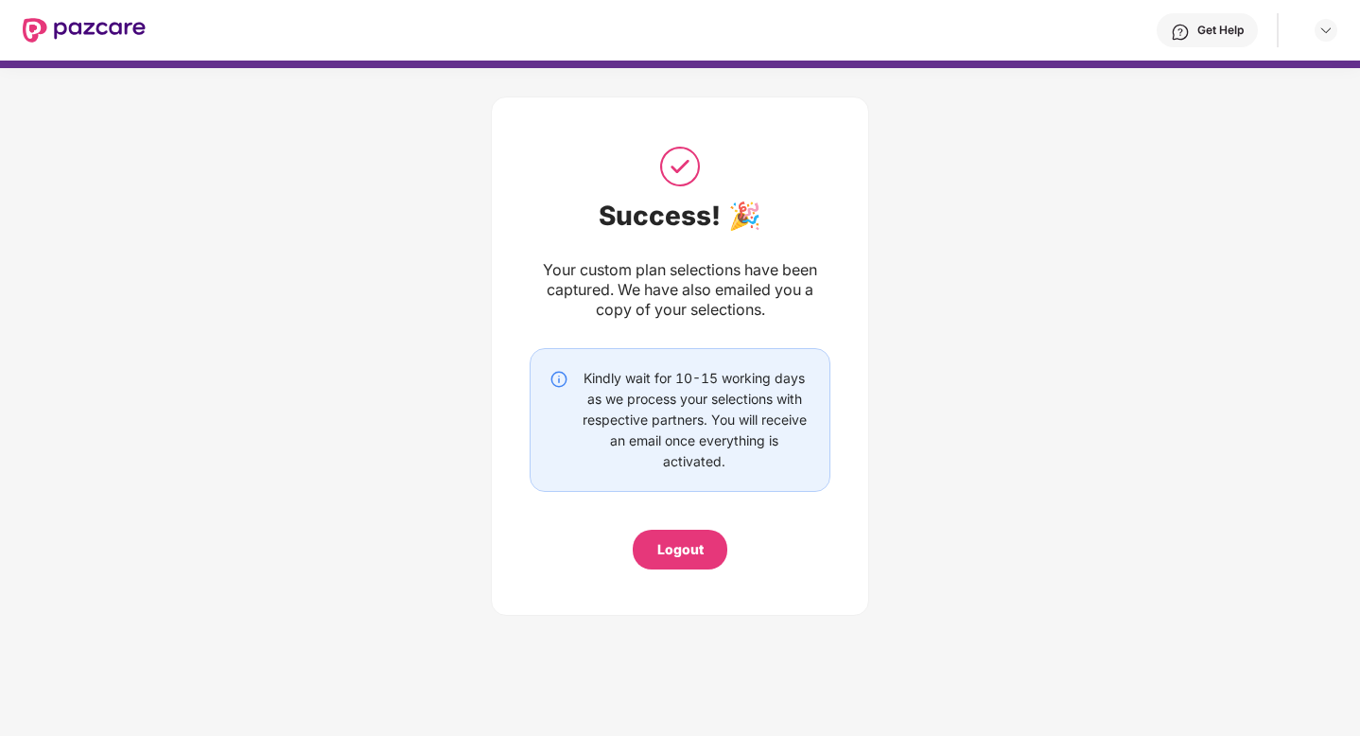
click at [21, 14] on header "Get Help" at bounding box center [680, 30] width 1360 height 61
click at [26, 28] on img at bounding box center [84, 30] width 123 height 25
click at [82, 27] on img at bounding box center [84, 30] width 123 height 25
